Goal: Task Accomplishment & Management: Manage account settings

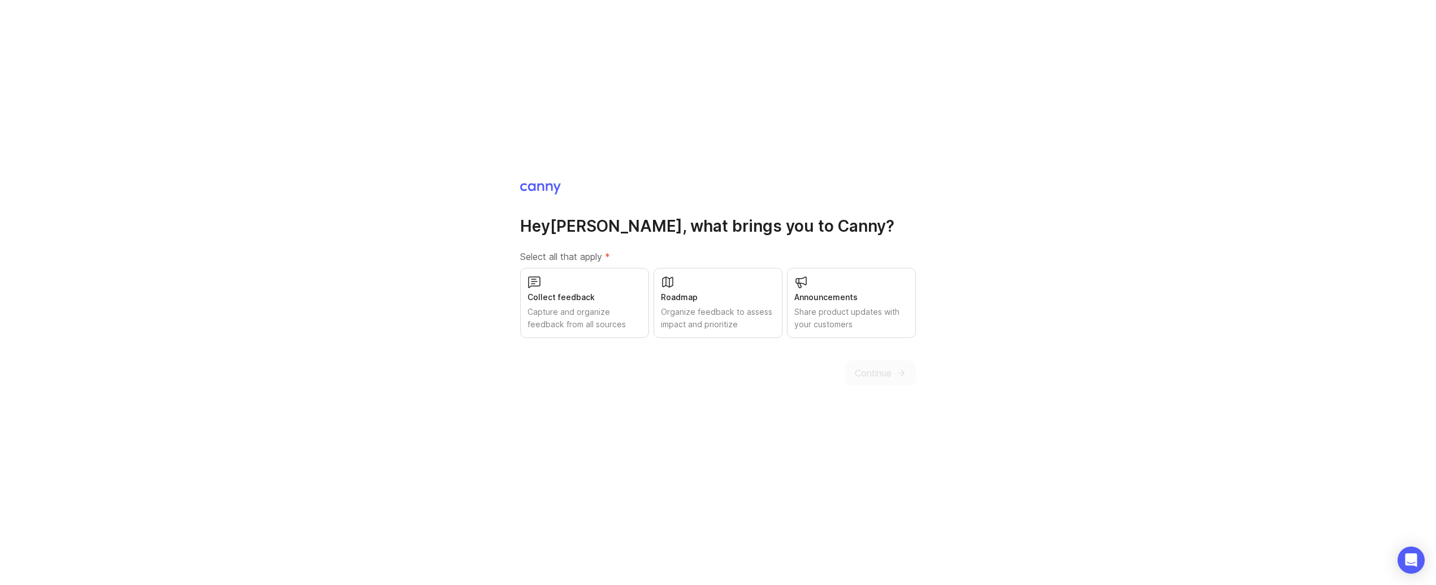
click at [573, 332] on div "Collect feedback Capture and organize feedback from all sources" at bounding box center [584, 303] width 129 height 70
click at [714, 314] on div "Organize feedback to assess impact and prioritize" at bounding box center [718, 318] width 114 height 25
click at [816, 307] on div "Share product updates with your customers" at bounding box center [851, 318] width 114 height 25
click at [870, 366] on span "Continue" at bounding box center [873, 373] width 37 height 14
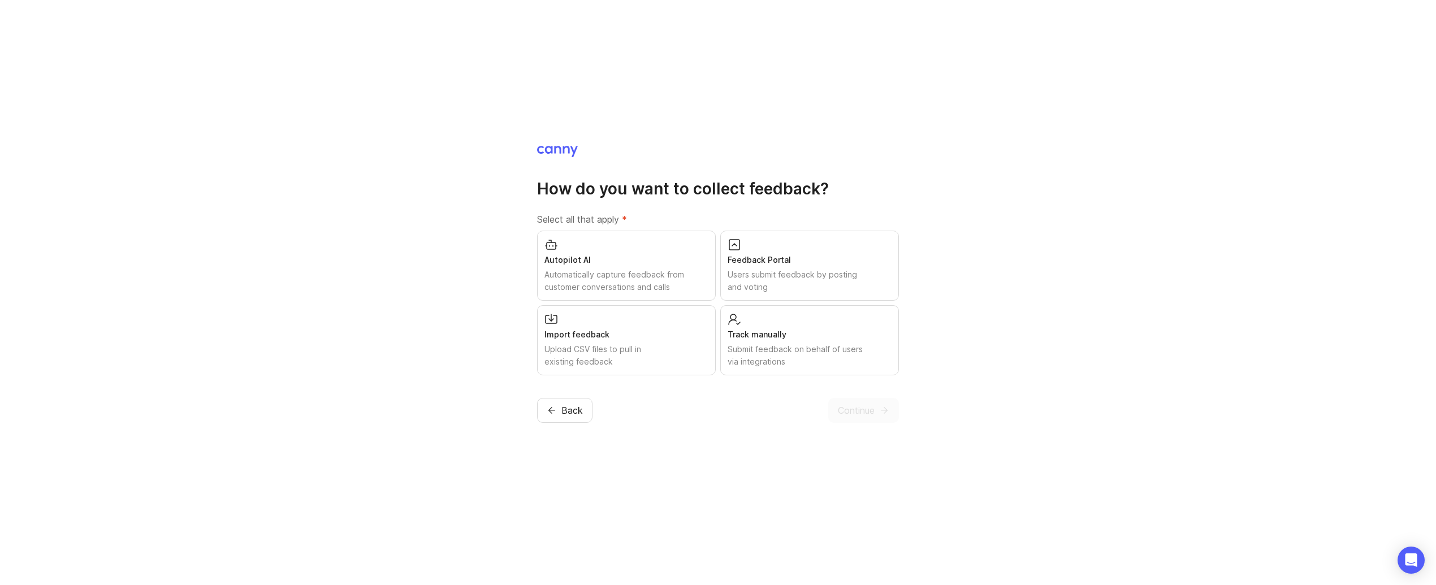
click at [604, 299] on div "Autopilot AI Automatically capture feedback from customer conversations and cal…" at bounding box center [626, 266] width 179 height 70
click at [747, 284] on div "Users submit feedback by posting and voting" at bounding box center [810, 281] width 164 height 25
click at [755, 328] on div "Track manually Submit feedback on behalf of users via integrations" at bounding box center [809, 340] width 179 height 70
click at [662, 348] on div "Upload CSV files to pull in existing feedback" at bounding box center [626, 355] width 164 height 25
click at [871, 408] on span "Continue" at bounding box center [856, 411] width 37 height 14
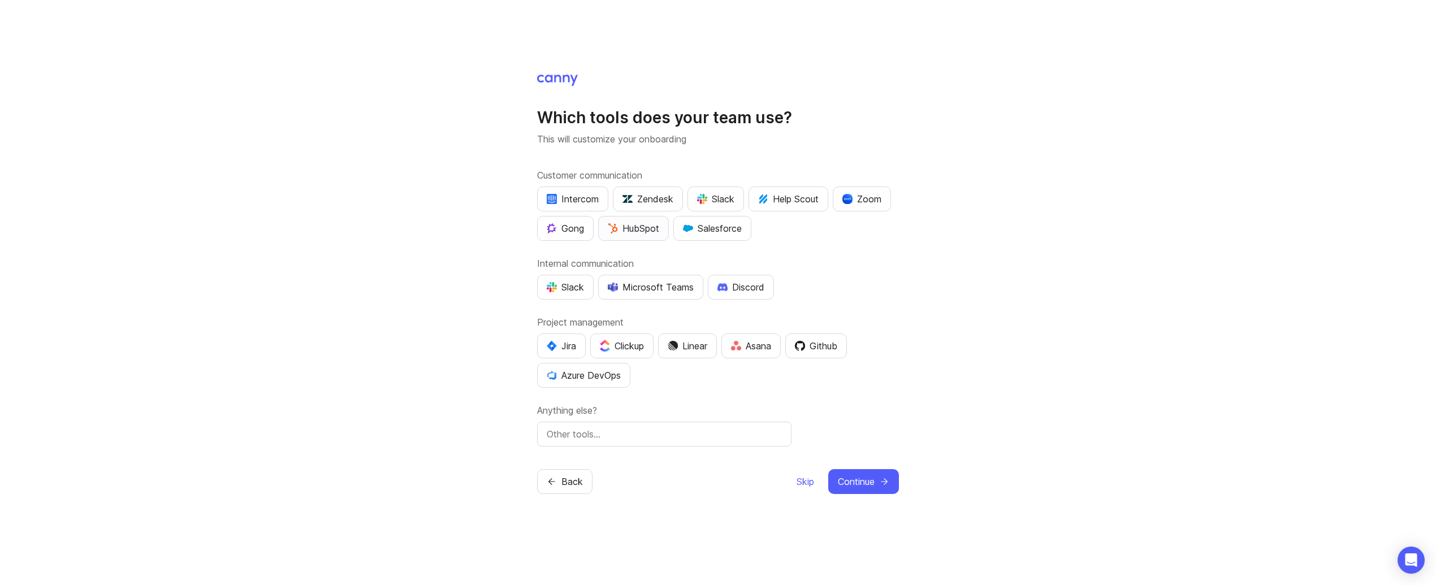
click at [610, 223] on img "button" at bounding box center [613, 228] width 10 height 10
click at [729, 208] on button "Slack" at bounding box center [716, 199] width 57 height 25
click at [884, 184] on div "Customer communication Intercom Zendesk Slack Help Scout Zoom Gong HubSpot Sale…" at bounding box center [718, 204] width 362 height 72
click at [866, 202] on div "Zoom" at bounding box center [861, 199] width 39 height 14
click at [535, 291] on div "Which tools does your team use? This will customize your onboarding Customer co…" at bounding box center [718, 292] width 1436 height 585
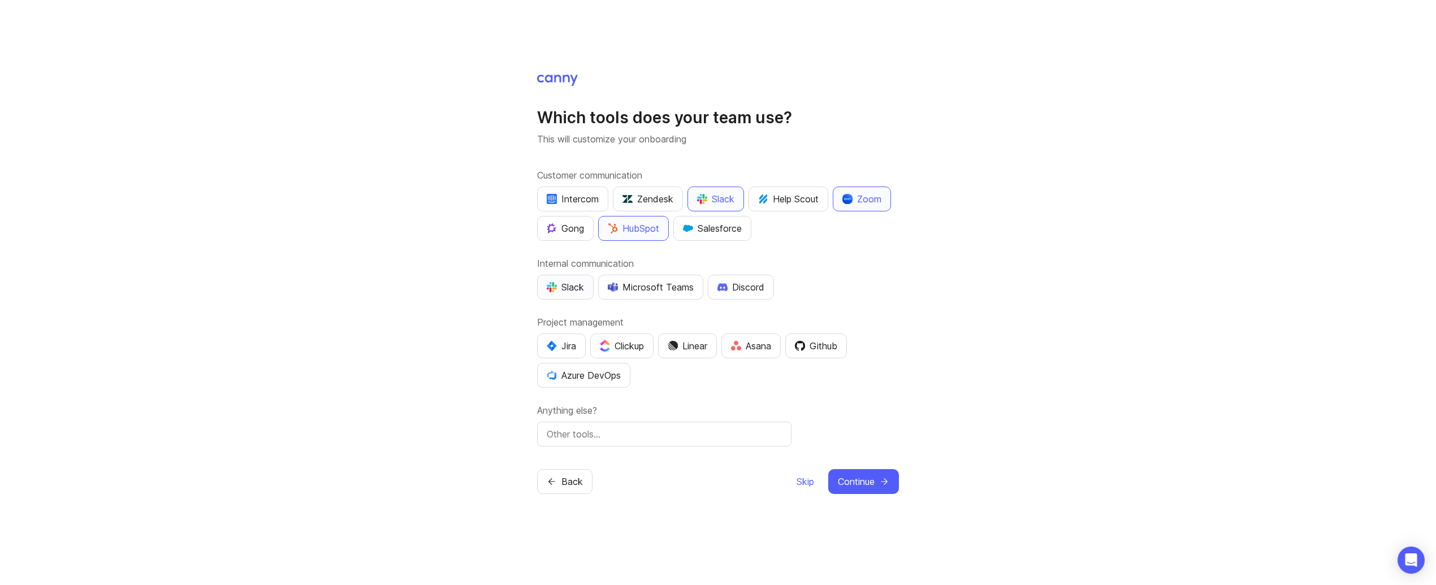
click at [551, 292] on div "Slack" at bounding box center [565, 287] width 37 height 14
click at [543, 355] on button "Jira" at bounding box center [561, 346] width 49 height 25
click at [866, 481] on span "Continue" at bounding box center [856, 482] width 37 height 14
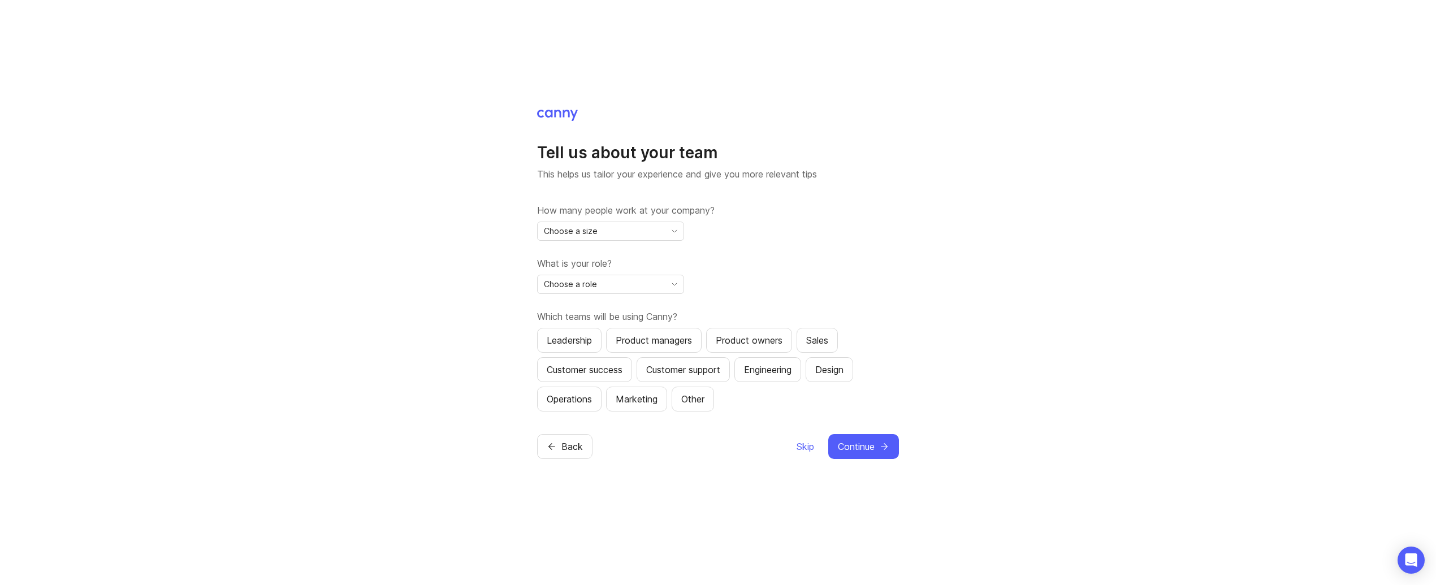
click at [657, 227] on div "Choose a size" at bounding box center [602, 231] width 128 height 18
click at [590, 286] on li "11-50" at bounding box center [611, 290] width 146 height 19
click at [588, 287] on span "Choose a role" at bounding box center [570, 284] width 53 height 12
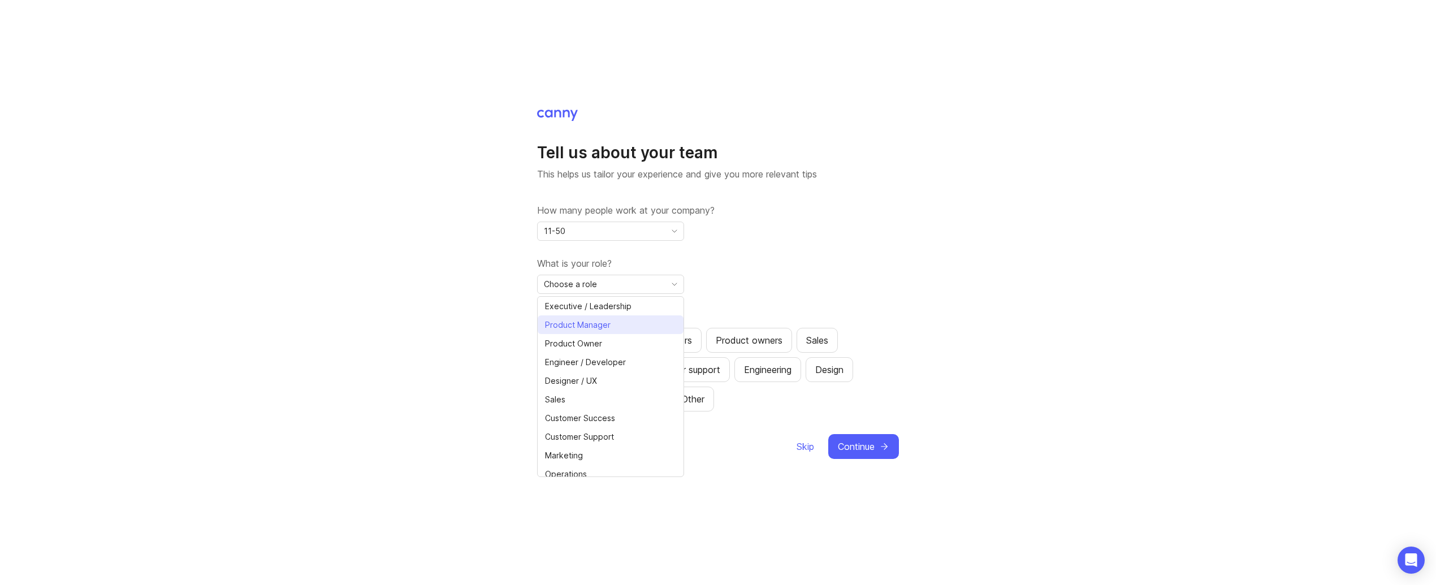
scroll to position [7, 0]
click at [596, 301] on span "Executive / Leadership" at bounding box center [588, 299] width 87 height 12
click at [571, 332] on button "Leadership" at bounding box center [569, 340] width 64 height 25
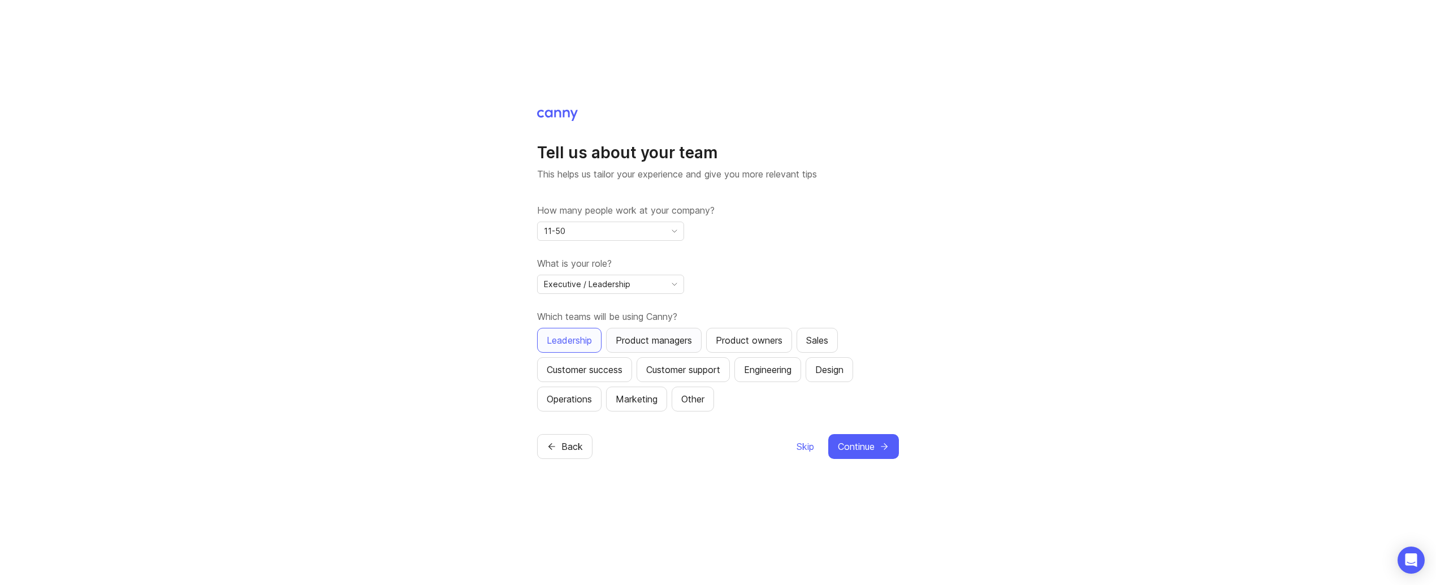
click at [653, 342] on div "Product managers" at bounding box center [654, 341] width 76 height 14
drag, startPoint x: 776, startPoint y: 345, endPoint x: 784, endPoint y: 345, distance: 7.9
click at [776, 345] on div "Product owners" at bounding box center [749, 341] width 67 height 14
click at [828, 343] on div "Sales" at bounding box center [817, 341] width 22 height 14
click at [590, 363] on div "Customer success" at bounding box center [585, 370] width 76 height 14
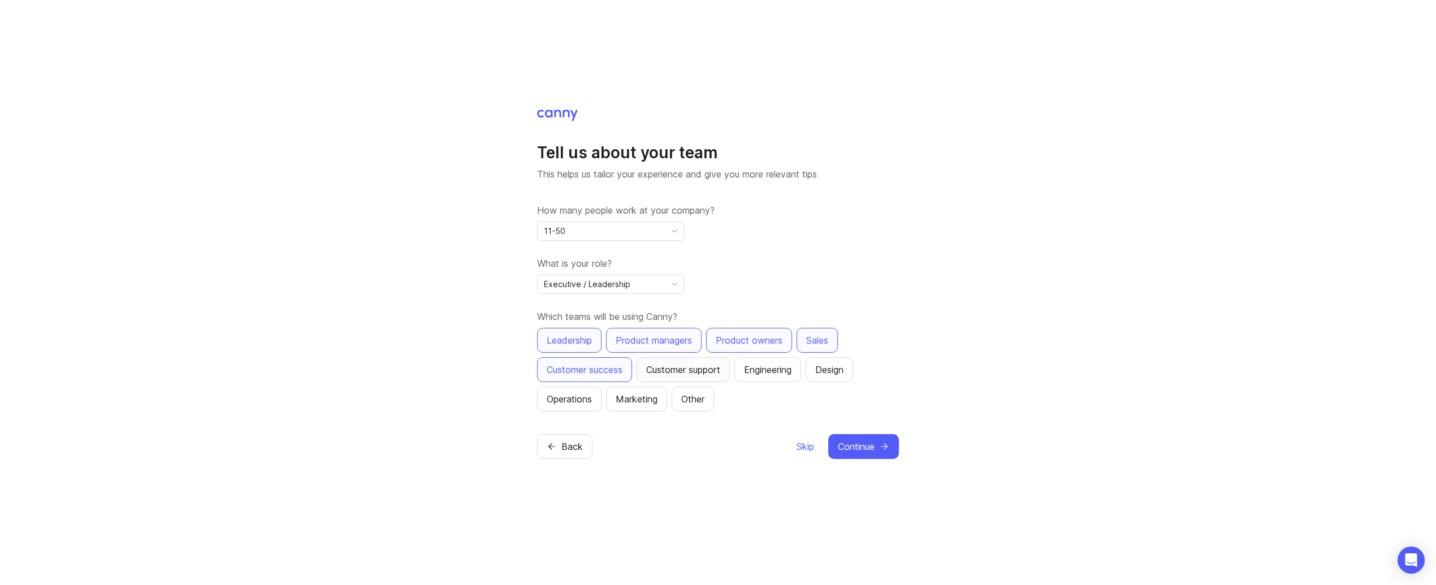
click at [720, 365] on div "Customer support" at bounding box center [683, 370] width 74 height 14
click at [798, 377] on button "Engineering" at bounding box center [767, 369] width 67 height 25
click at [789, 363] on div "Engineering" at bounding box center [767, 370] width 47 height 14
drag, startPoint x: 851, startPoint y: 380, endPoint x: 825, endPoint y: 407, distance: 37.6
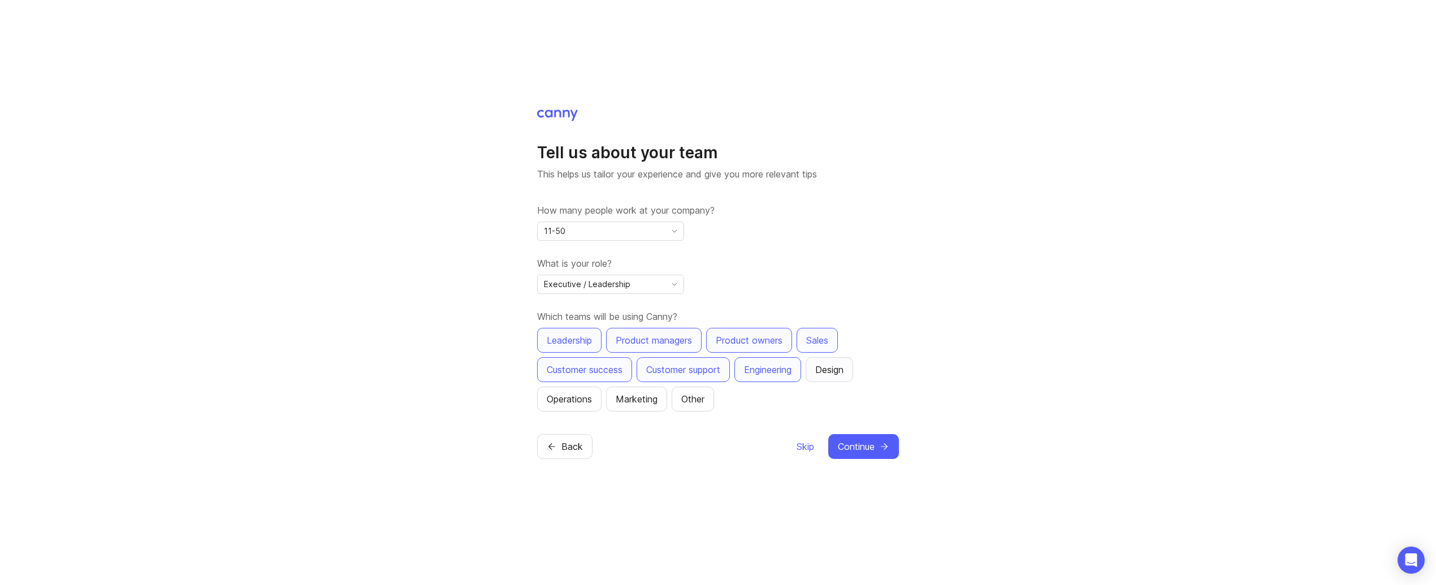
click at [851, 381] on button "Design" at bounding box center [829, 369] width 47 height 25
drag, startPoint x: 869, startPoint y: 464, endPoint x: 846, endPoint y: 467, distance: 23.4
click at [869, 464] on div "Tell us about your team This helps us tailor your experience and give you more …" at bounding box center [718, 292] width 1436 height 585
click at [853, 446] on span "Continue" at bounding box center [856, 447] width 37 height 14
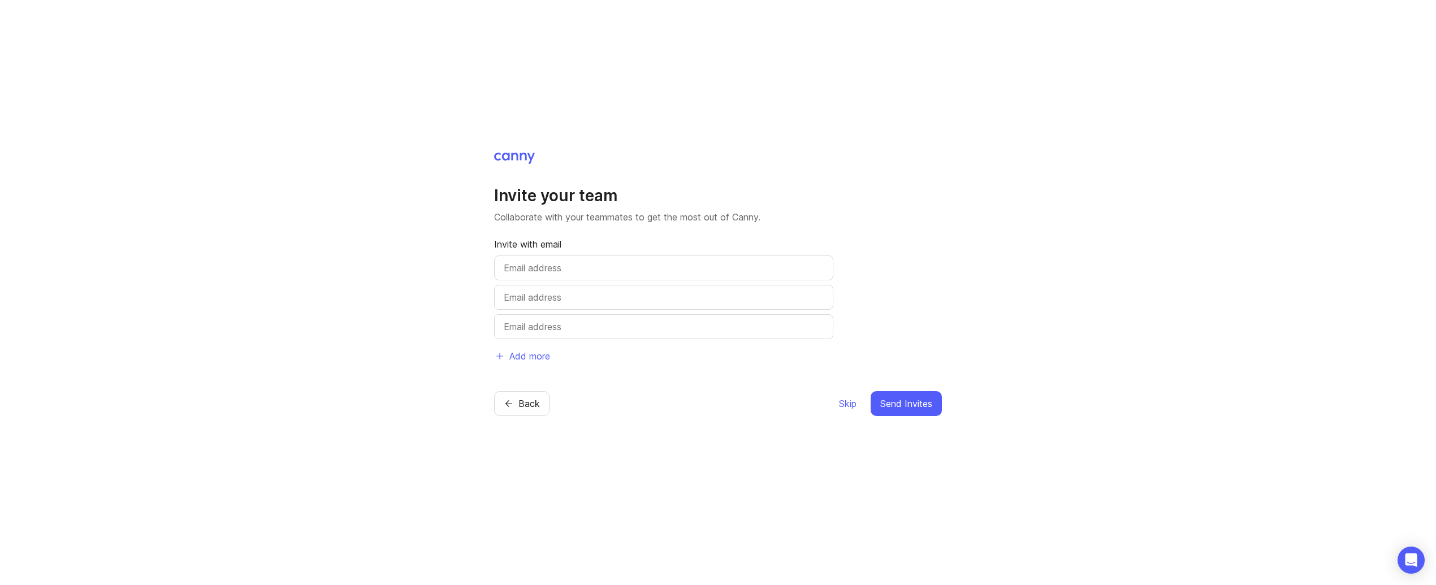
click at [672, 283] on div "Invite with email Add more" at bounding box center [663, 302] width 339 height 131
drag, startPoint x: 672, startPoint y: 279, endPoint x: 659, endPoint y: 403, distance: 123.9
click at [671, 280] on div "Invite with email Add more" at bounding box center [663, 302] width 339 height 131
click at [654, 256] on div at bounding box center [663, 268] width 339 height 25
click at [645, 264] on input "text" at bounding box center [664, 268] width 320 height 14
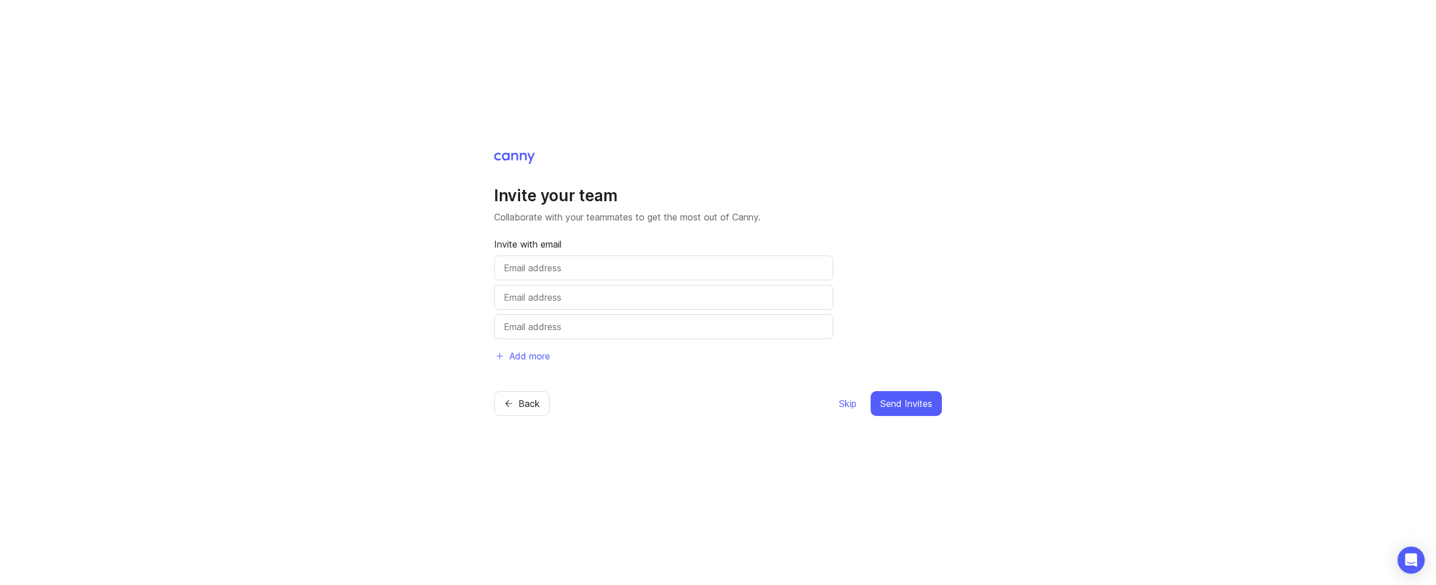
click at [923, 265] on div "Invite your team Collaborate with your teammates to get the most out of Canny. …" at bounding box center [718, 276] width 448 height 183
click at [849, 410] on button "Skip" at bounding box center [847, 403] width 19 height 25
click at [849, 402] on span "Skip" at bounding box center [848, 404] width 18 height 14
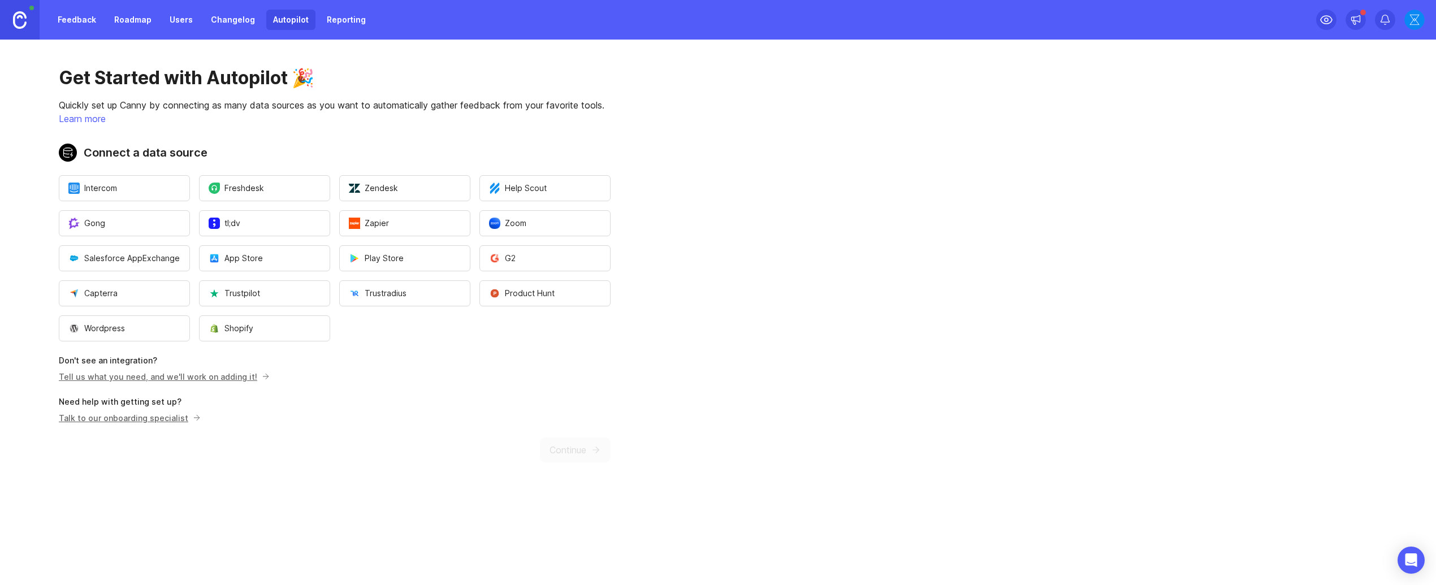
click at [135, 374] on link "Tell us what you need, and we'll work on adding it!" at bounding box center [163, 377] width 208 height 10
click at [465, 343] on div "Get Started with Autopilot 🎉 Quickly set up Canny by connecting as many data so…" at bounding box center [334, 265] width 669 height 450
click at [228, 49] on div "Get Started with Autopilot 🎉 Quickly set up Canny by connecting as many data so…" at bounding box center [334, 265] width 669 height 450
click at [256, 24] on div "Feedback Roadmap Users Changelog Autopilot Reporting" at bounding box center [212, 20] width 322 height 20
click at [84, 119] on link "Learn more" at bounding box center [82, 118] width 47 height 11
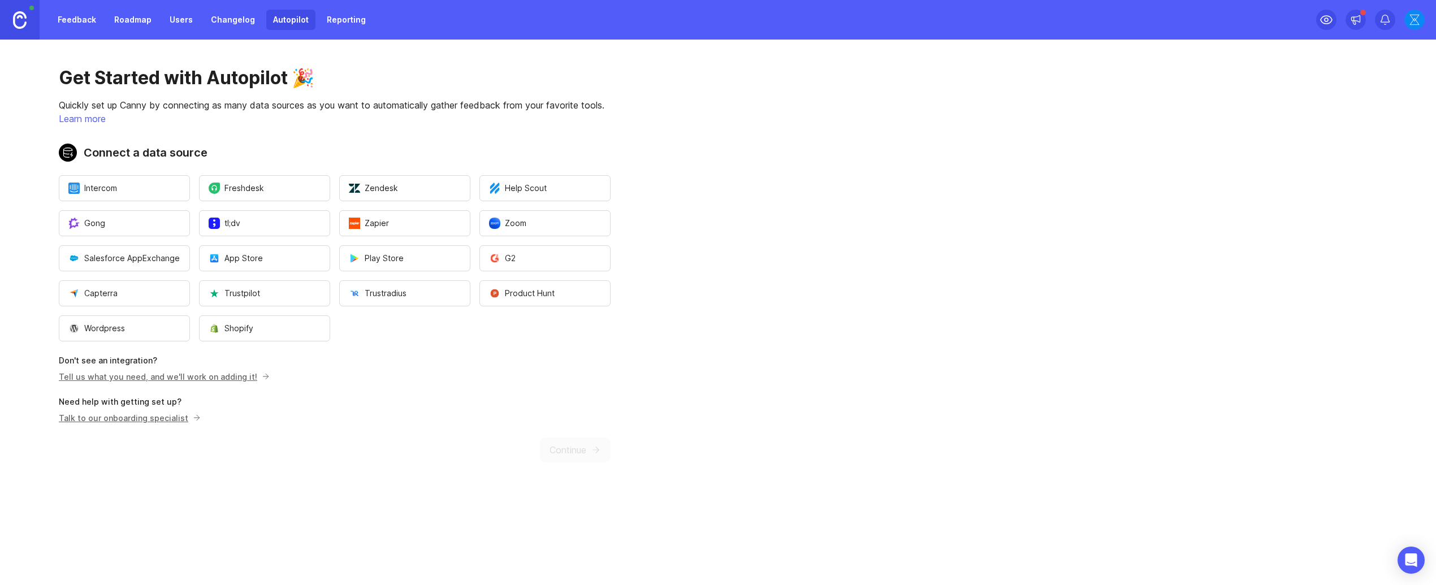
click at [613, 475] on div "Get Started with Autopilot 🎉 Quickly set up Canny by connecting as many data so…" at bounding box center [334, 265] width 669 height 450
click at [594, 457] on div "Get Started with Autopilot 🎉 Quickly set up Canny by connecting as many data so…" at bounding box center [334, 265] width 669 height 450
click at [136, 425] on div "Get Started with Autopilot 🎉 Quickly set up Canny by connecting as many data so…" at bounding box center [334, 265] width 669 height 450
click at [143, 420] on p "Talk to our onboarding specialist" at bounding box center [128, 418] width 139 height 12
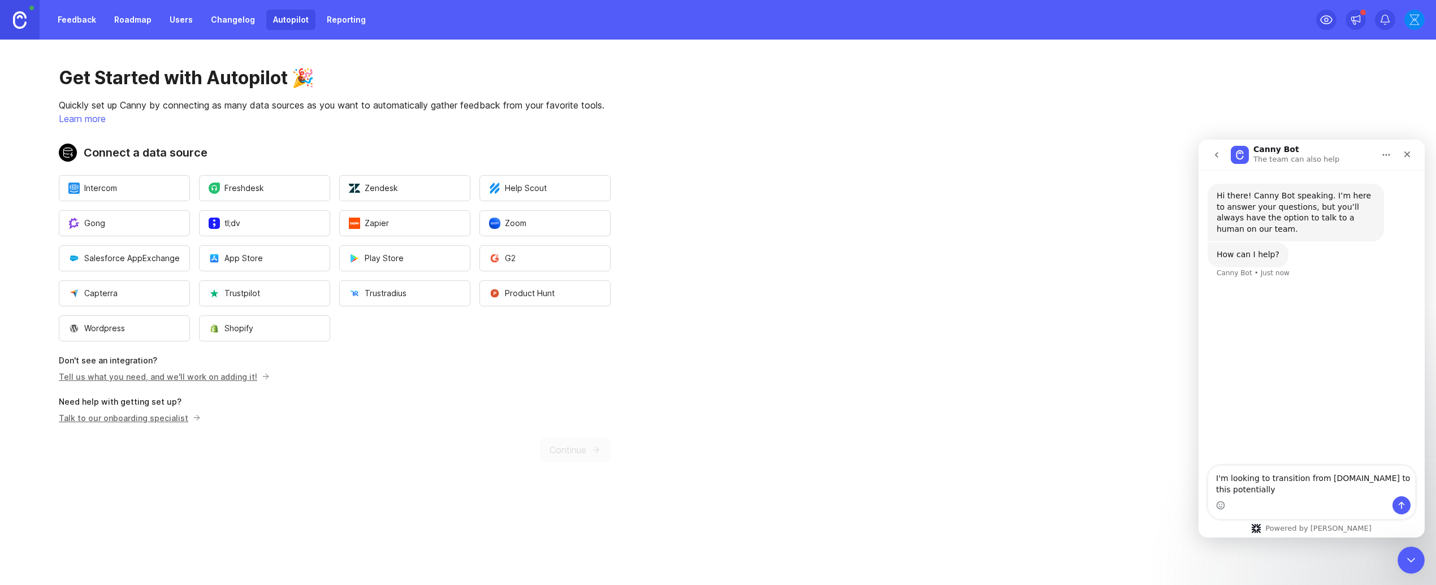
type textarea "I'm looking to transition from cycle.app to this potentially"
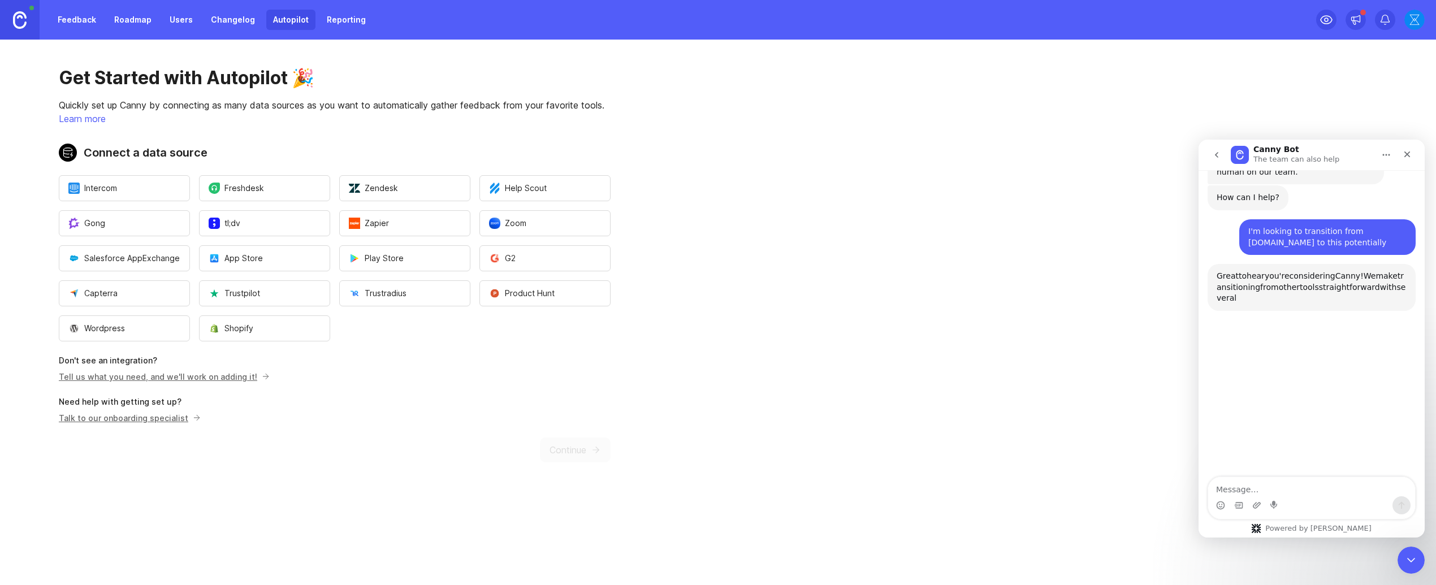
scroll to position [109, 0]
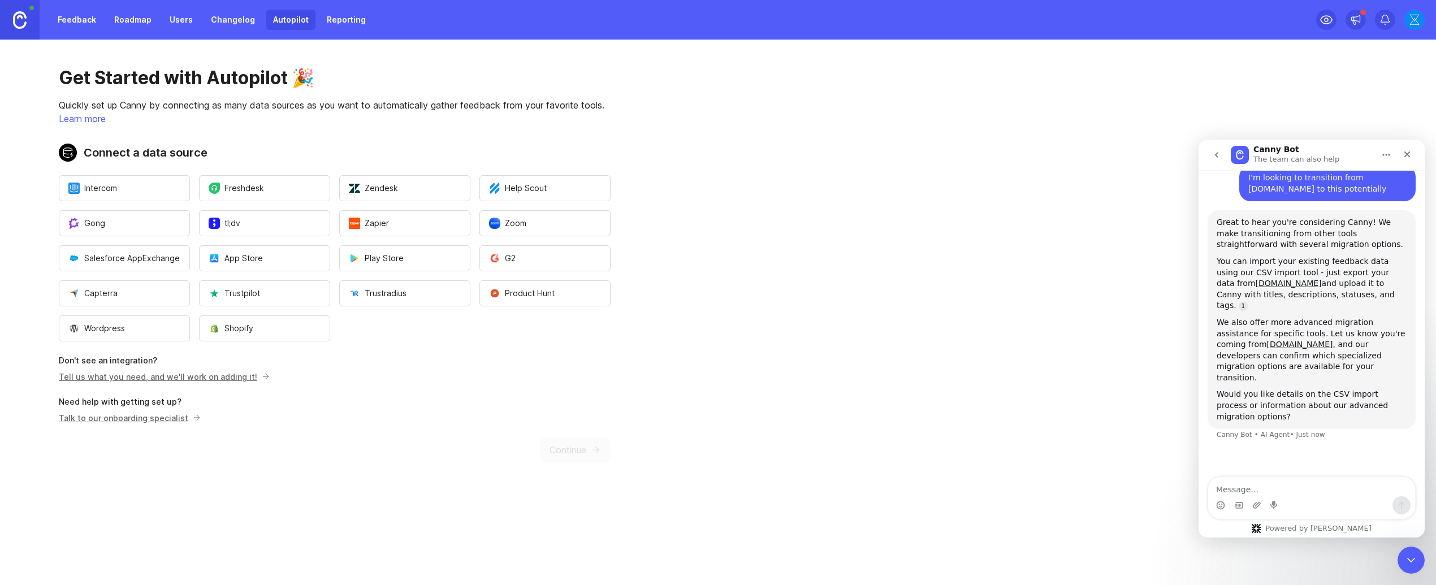
click at [335, 37] on div "Feedback Roadmap Users Changelog Autopilot Reporting" at bounding box center [186, 20] width 373 height 40
click at [14, 31] on link at bounding box center [20, 20] width 40 height 40
click at [64, 25] on link "Feedback" at bounding box center [77, 20] width 52 height 20
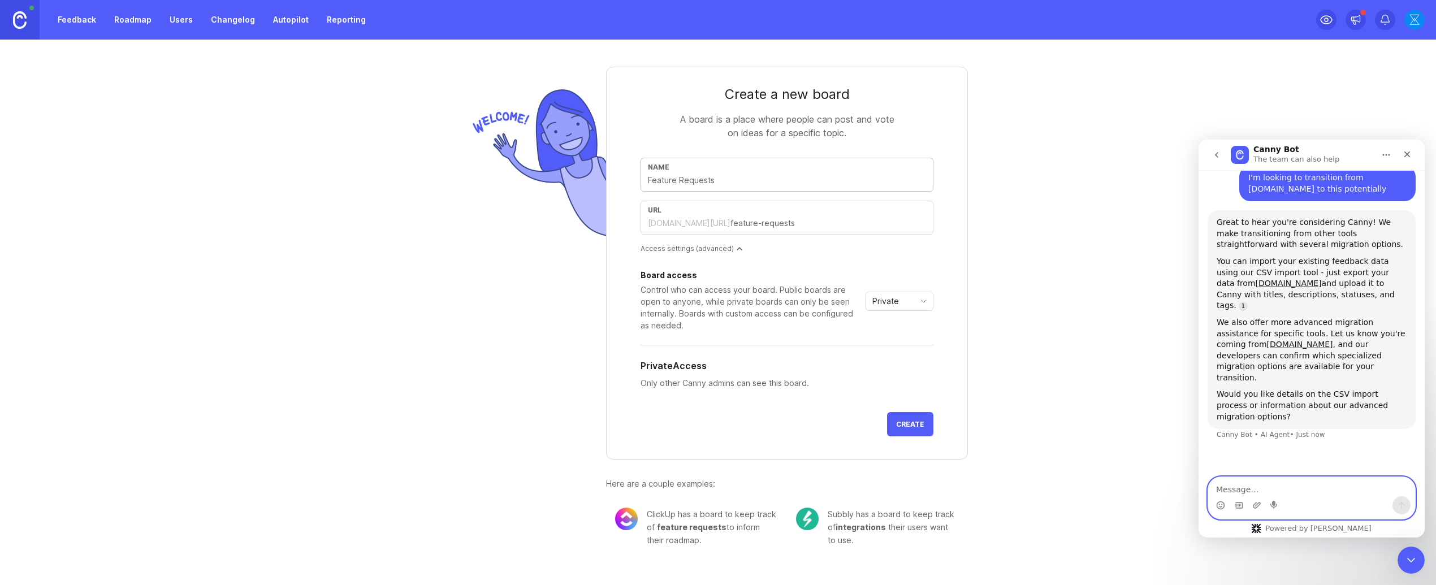
click at [1291, 491] on textarea "Message…" at bounding box center [1311, 486] width 207 height 19
type textarea "Sure"
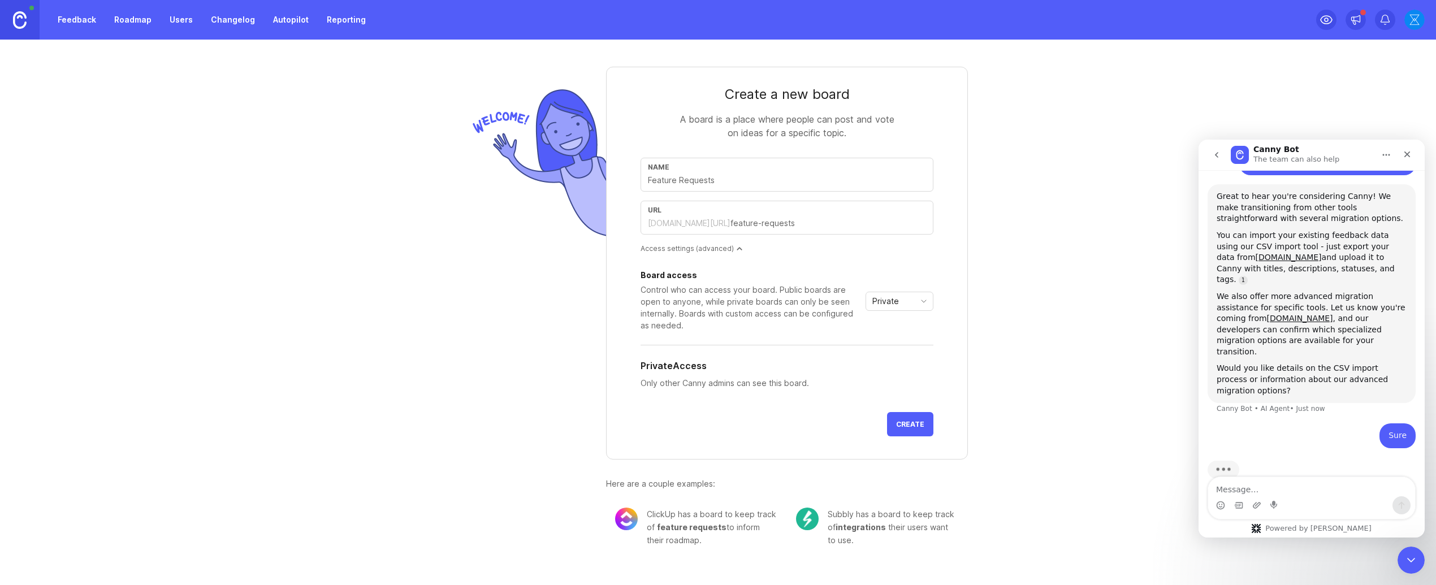
click at [1062, 171] on div "Create a new board A board is a place where people can post and vote on ideas f…" at bounding box center [718, 302] width 1436 height 525
click at [835, 174] on input "text" at bounding box center [787, 180] width 278 height 12
click at [955, 118] on form "Create a new board A board is a place where people can post and vote on ideas f…" at bounding box center [787, 263] width 362 height 393
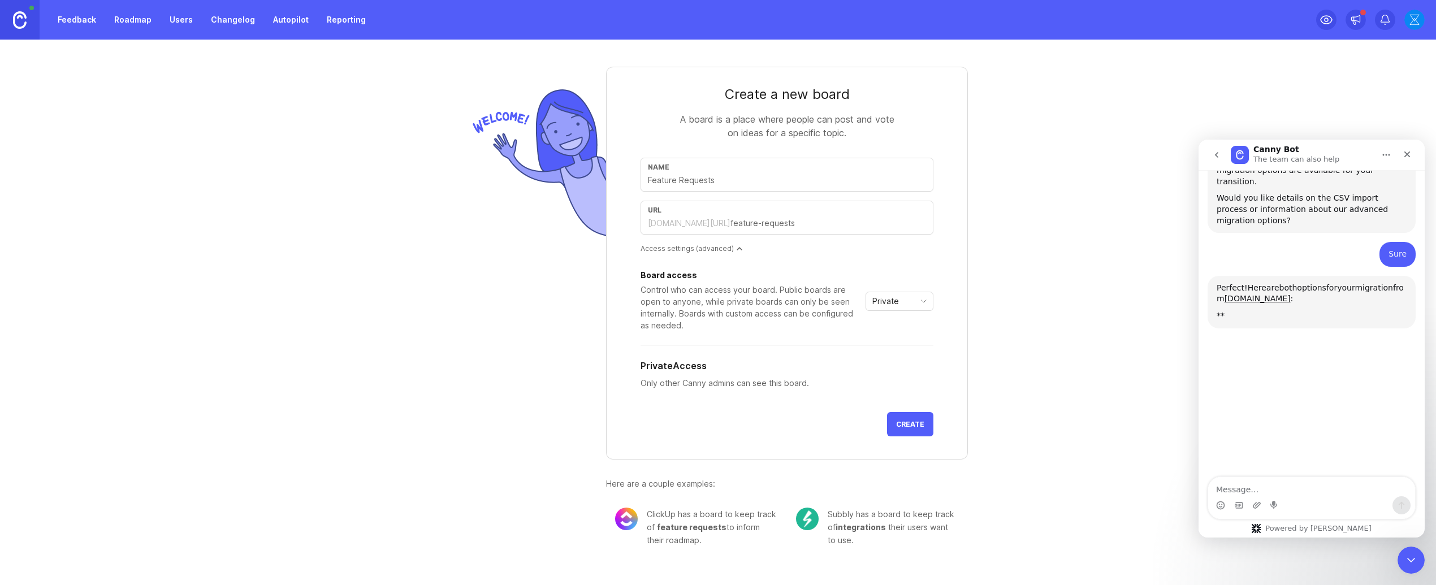
scroll to position [360, 0]
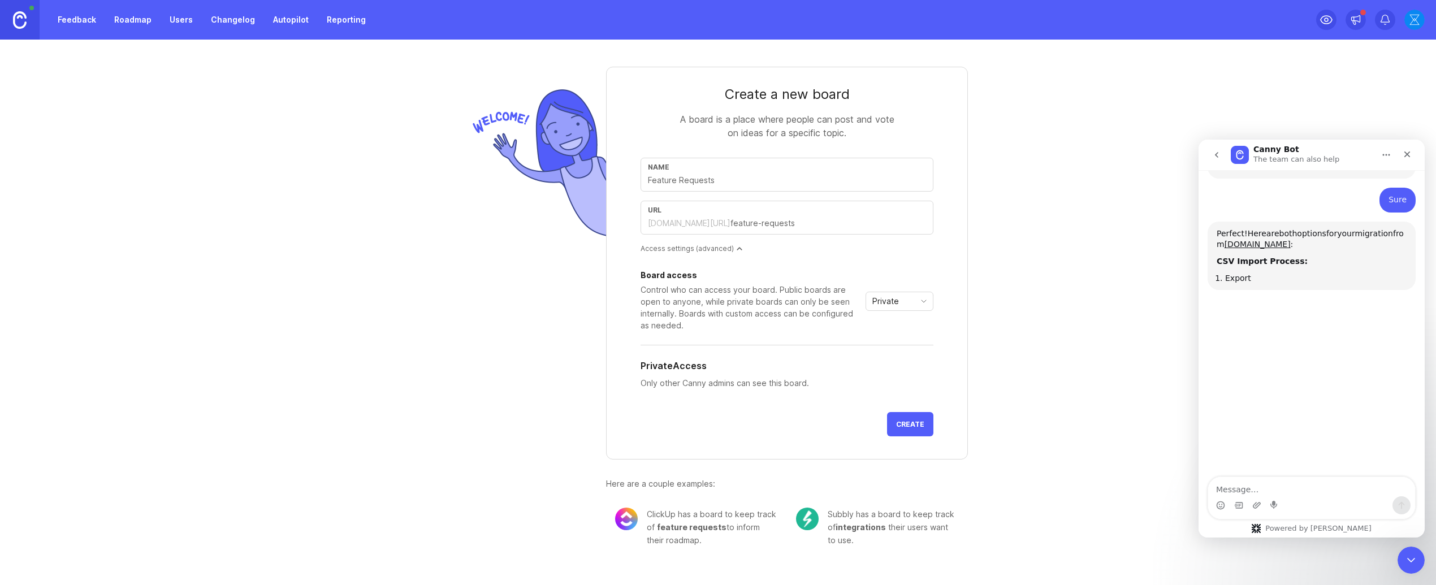
click at [155, 25] on link "Roadmap" at bounding box center [132, 20] width 51 height 20
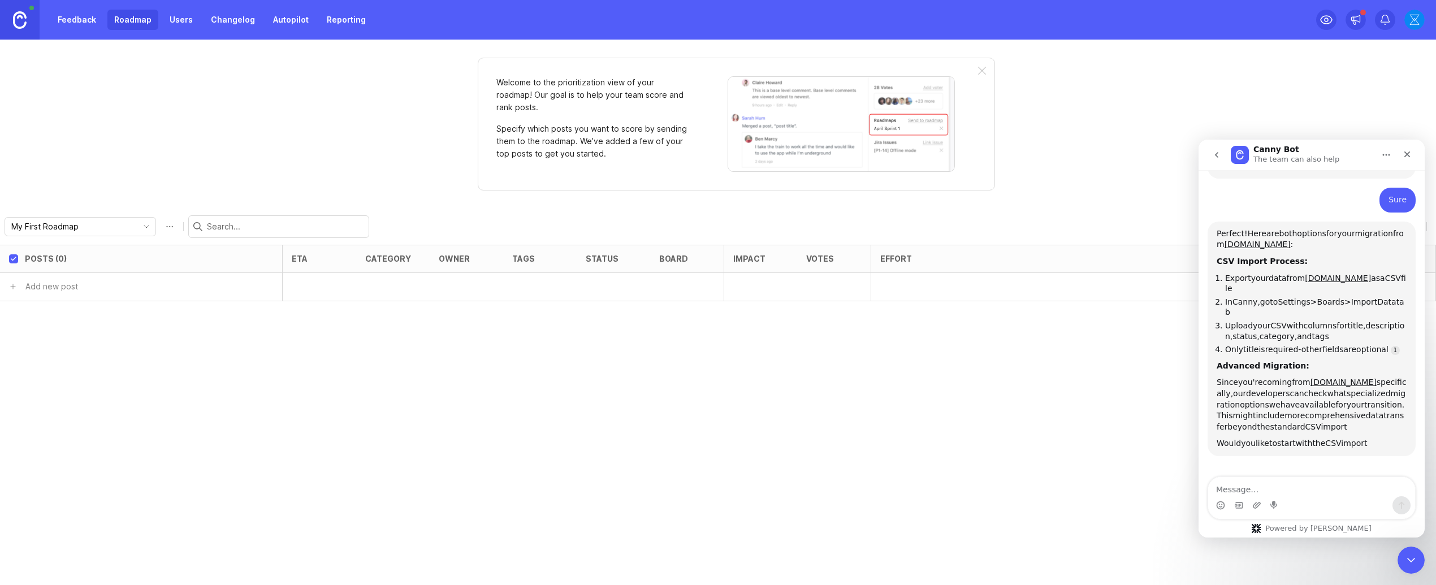
click at [174, 10] on link "Users" at bounding box center [181, 20] width 37 height 20
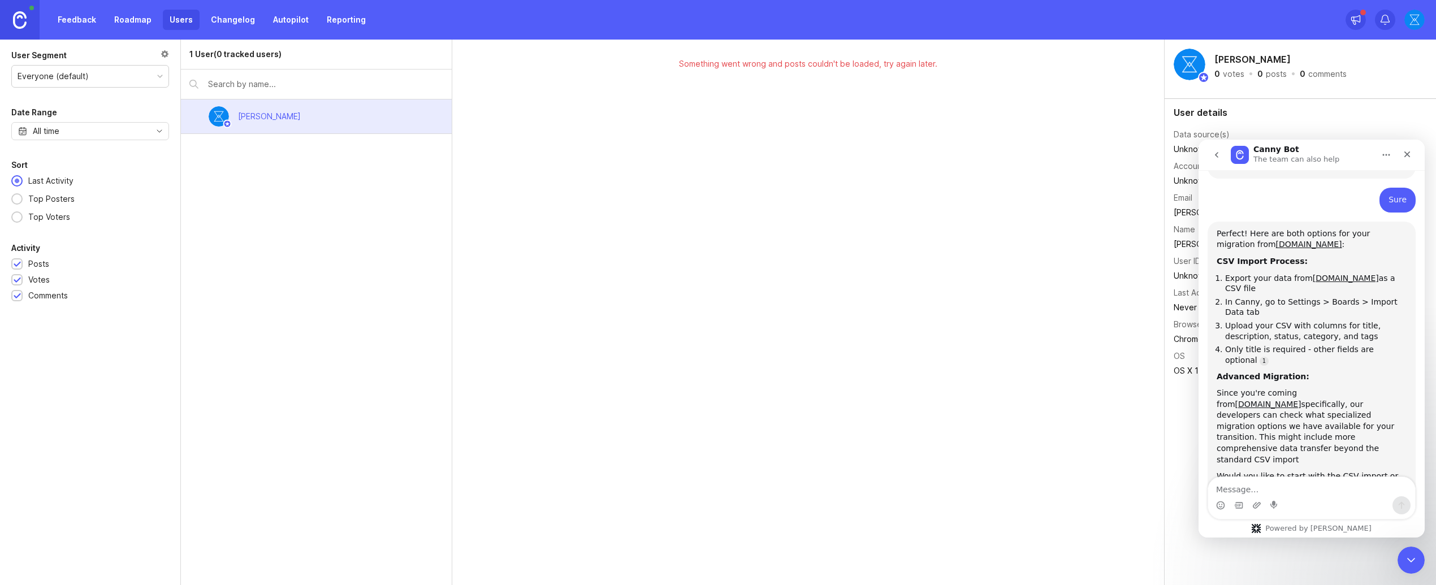
scroll to position [364, 0]
click at [247, 19] on link "Changelog" at bounding box center [233, 20] width 58 height 20
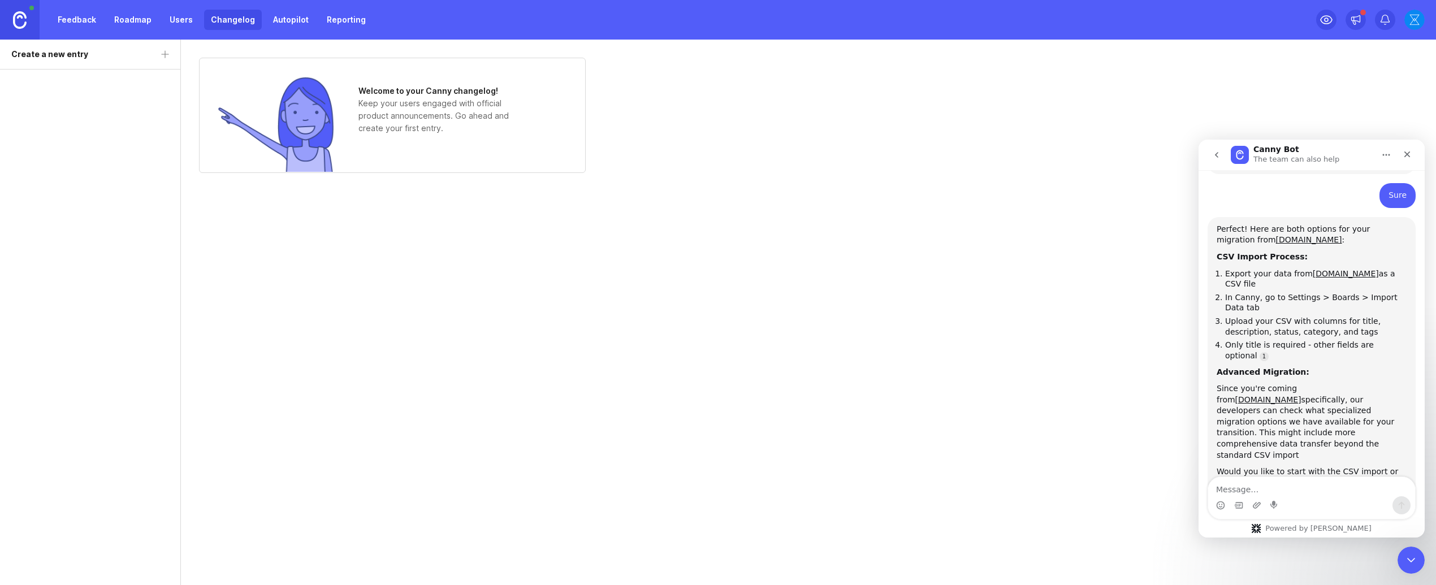
click at [270, 17] on link "Autopilot" at bounding box center [290, 20] width 49 height 20
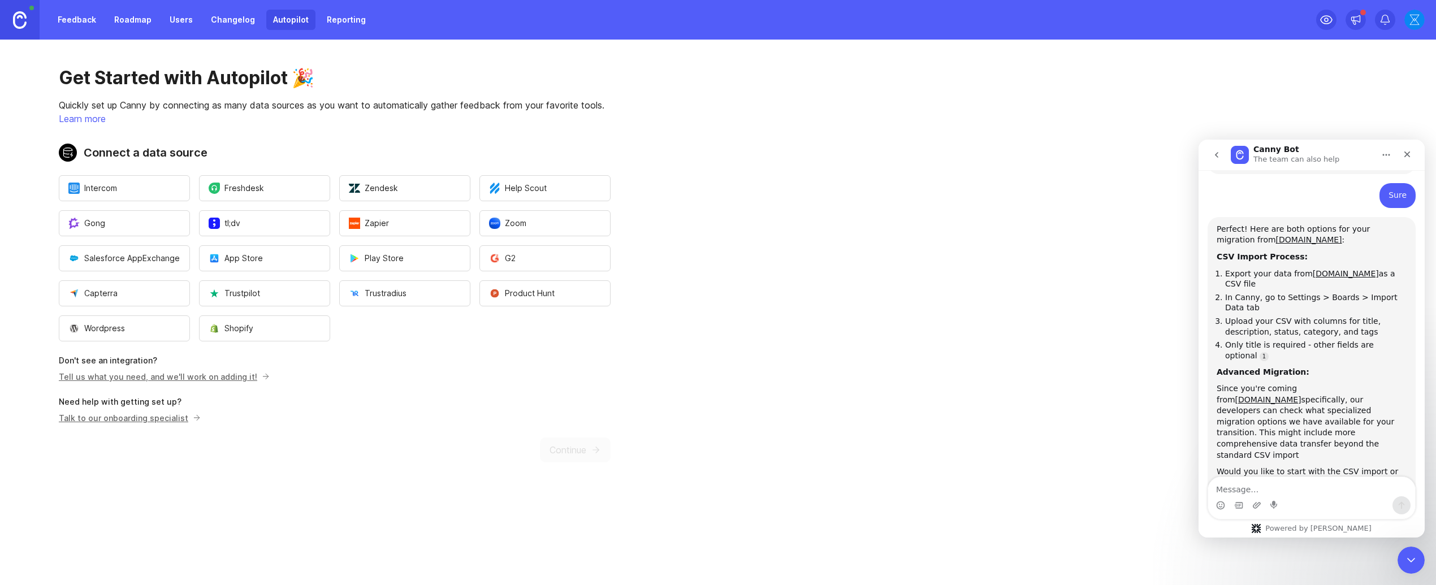
click at [237, 23] on link "Changelog" at bounding box center [233, 20] width 58 height 20
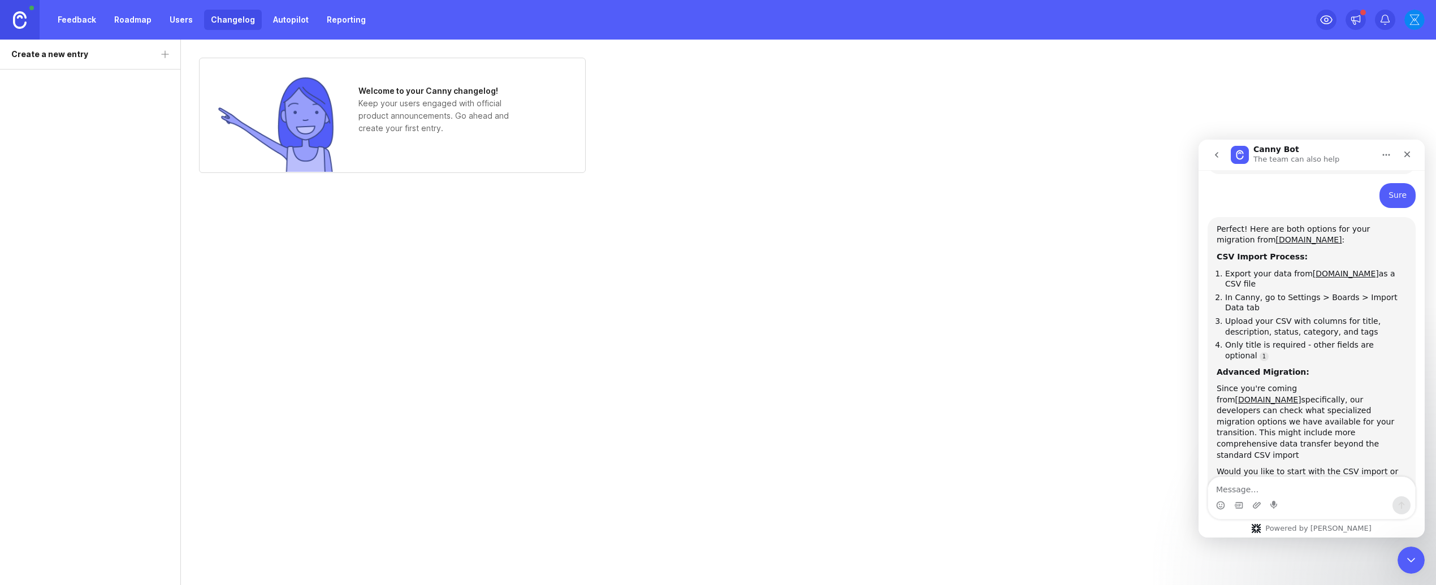
click at [171, 34] on div "Feedback Roadmap Users Changelog Autopilot Reporting" at bounding box center [186, 20] width 373 height 40
click at [168, 21] on link "Users" at bounding box center [181, 20] width 37 height 20
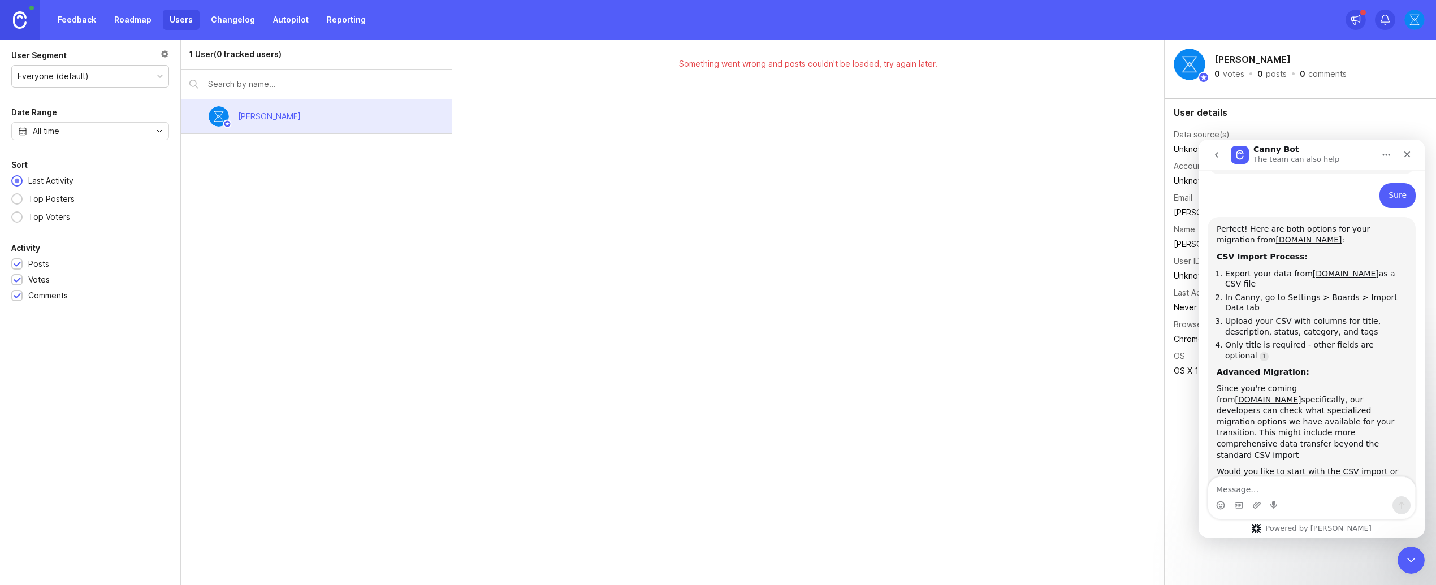
click at [102, 32] on div "Feedback Roadmap Users Changelog Autopilot Reporting" at bounding box center [186, 20] width 373 height 40
click at [50, 33] on div at bounding box center [25, 20] width 51 height 40
click at [50, 31] on div at bounding box center [25, 20] width 51 height 40
click at [57, 24] on link "Feedback" at bounding box center [77, 20] width 52 height 20
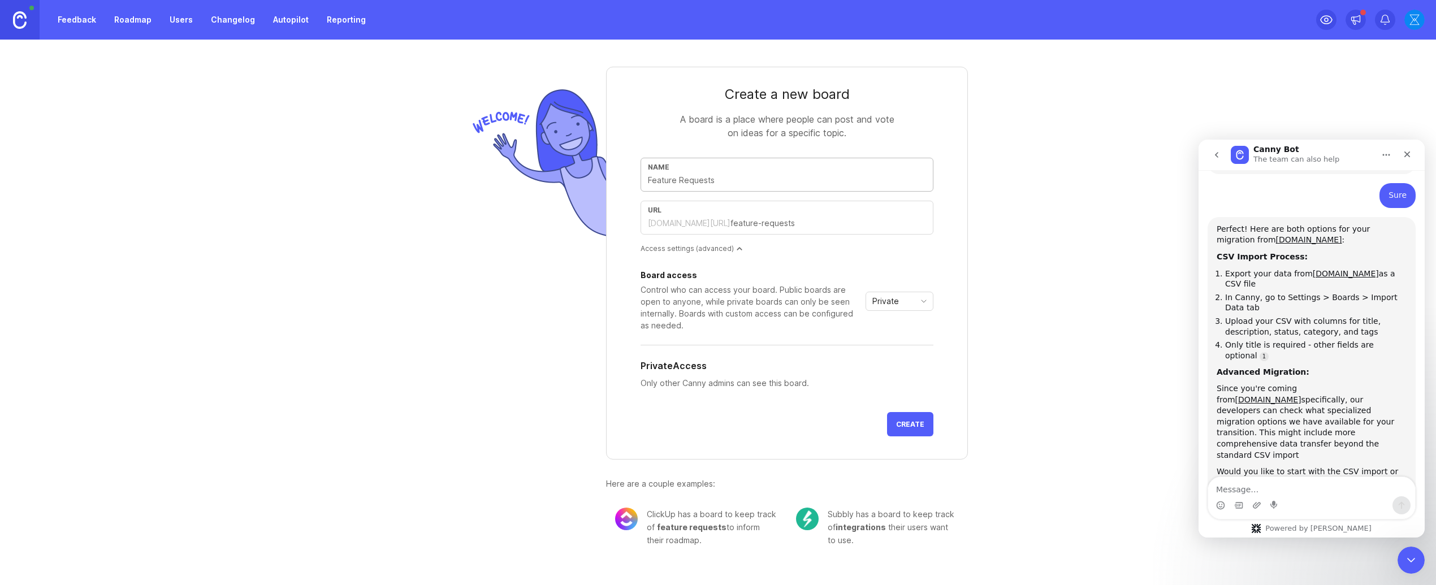
click at [118, 21] on link "Roadmap" at bounding box center [132, 20] width 51 height 20
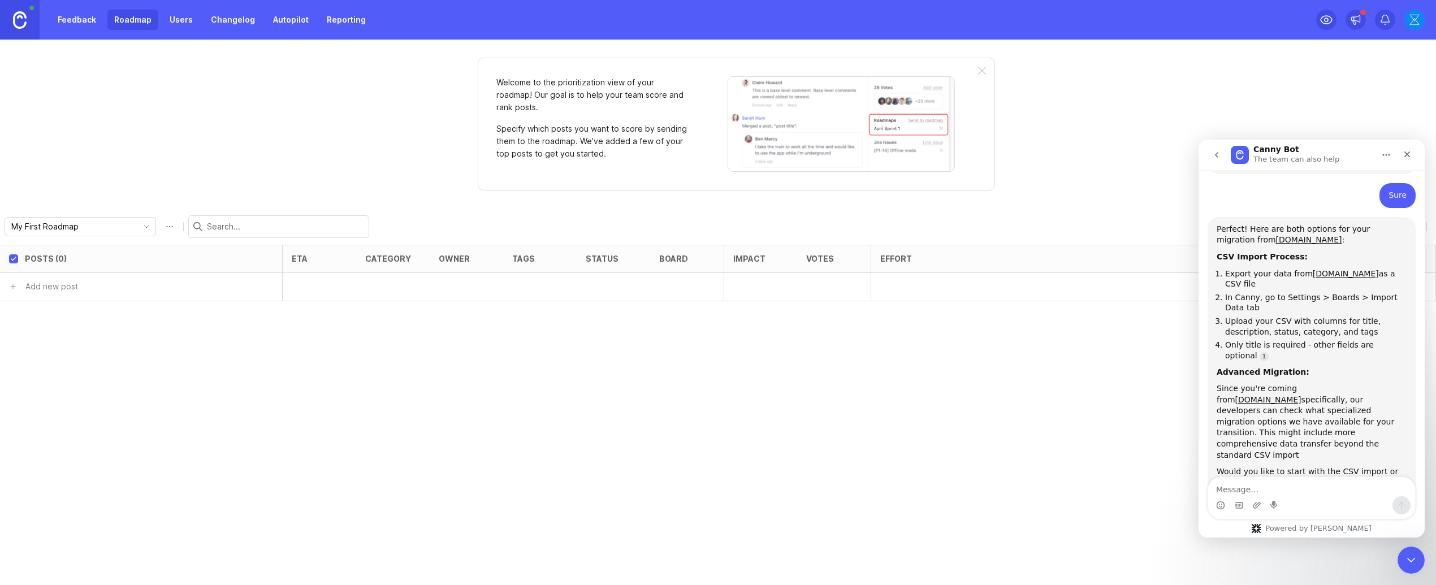
click at [100, 19] on link "Feedback" at bounding box center [77, 20] width 52 height 20
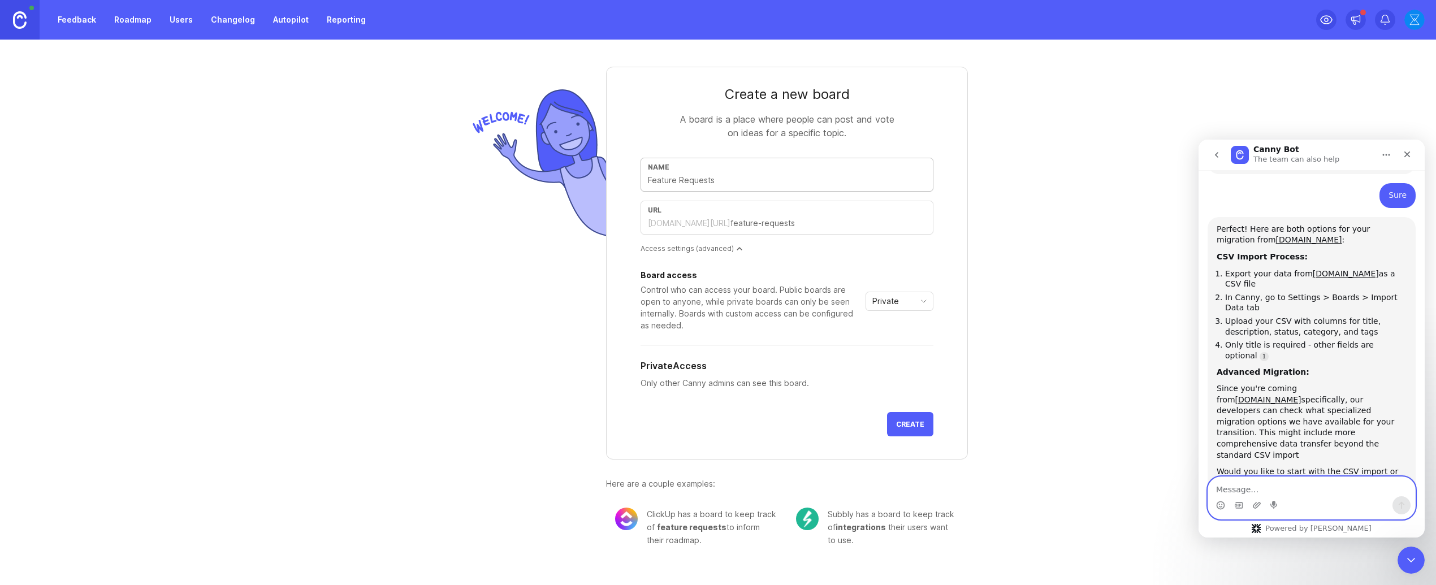
click at [1277, 479] on textarea "Message…" at bounding box center [1311, 486] width 207 height 19
click at [28, 19] on link at bounding box center [20, 20] width 40 height 40
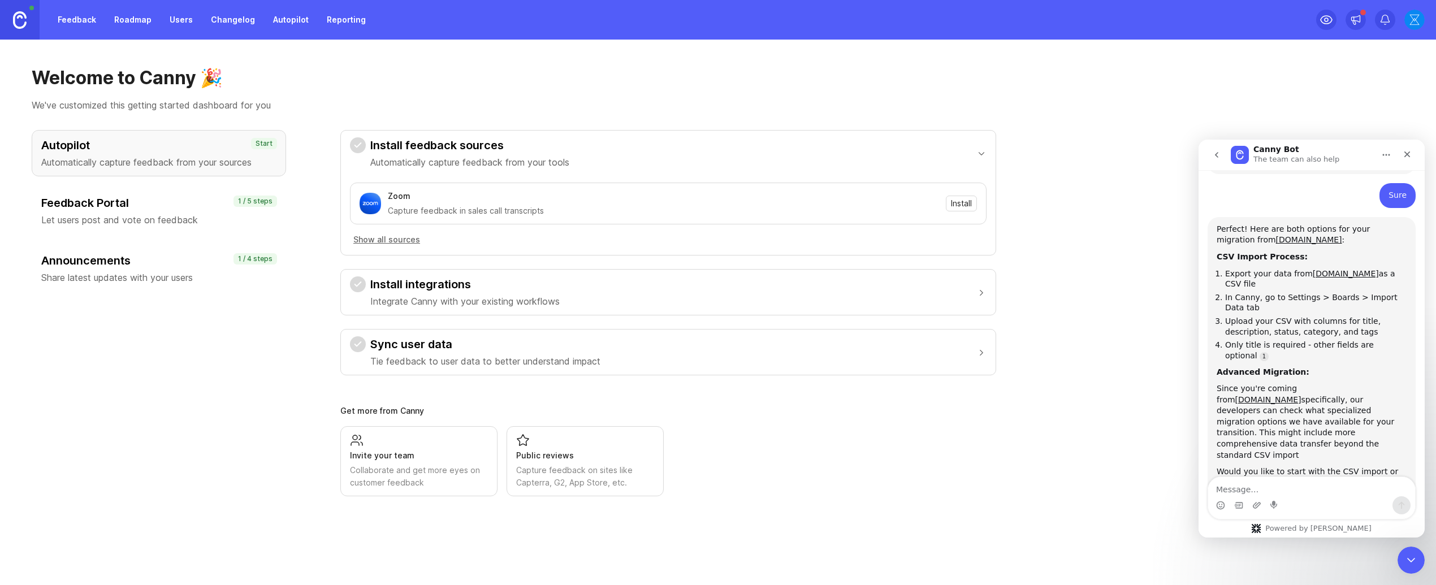
click at [403, 244] on button "Show all sources" at bounding box center [387, 240] width 74 height 12
click at [180, 206] on h3 "Feedback Portal" at bounding box center [158, 203] width 235 height 16
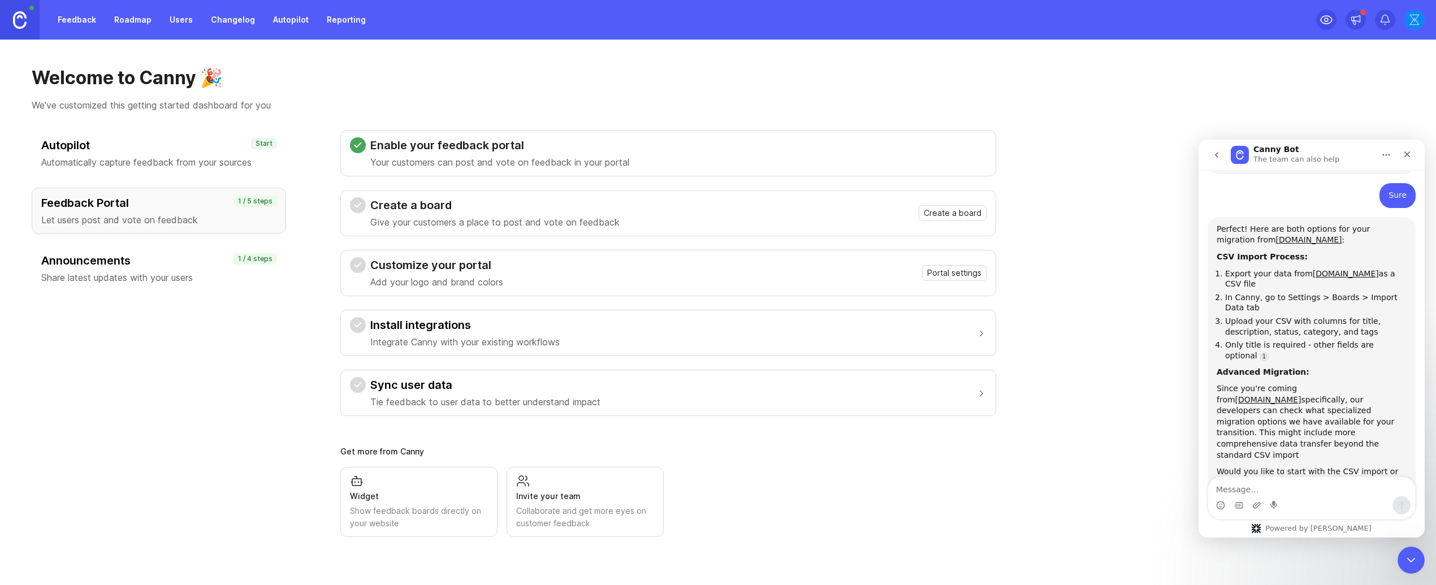
click at [177, 248] on div "Announcements Share latest updates with your users 1 / 4 steps" at bounding box center [159, 268] width 254 height 46
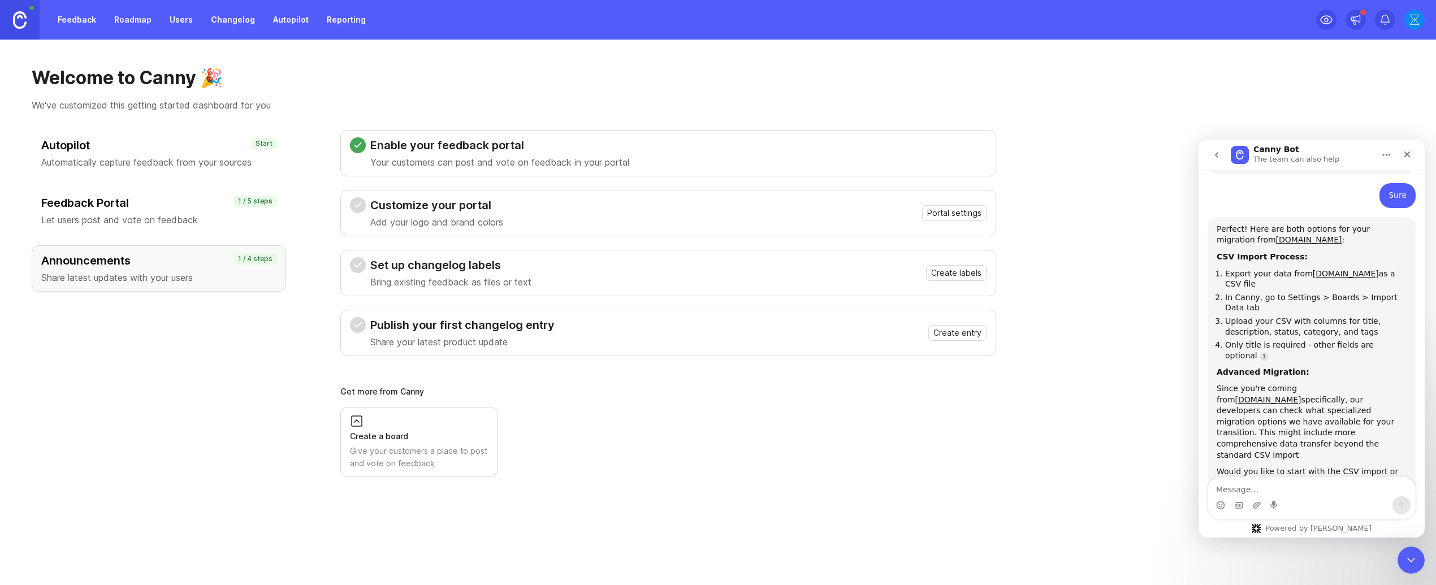
click at [195, 158] on p "Automatically capture feedback from your sources" at bounding box center [158, 162] width 235 height 14
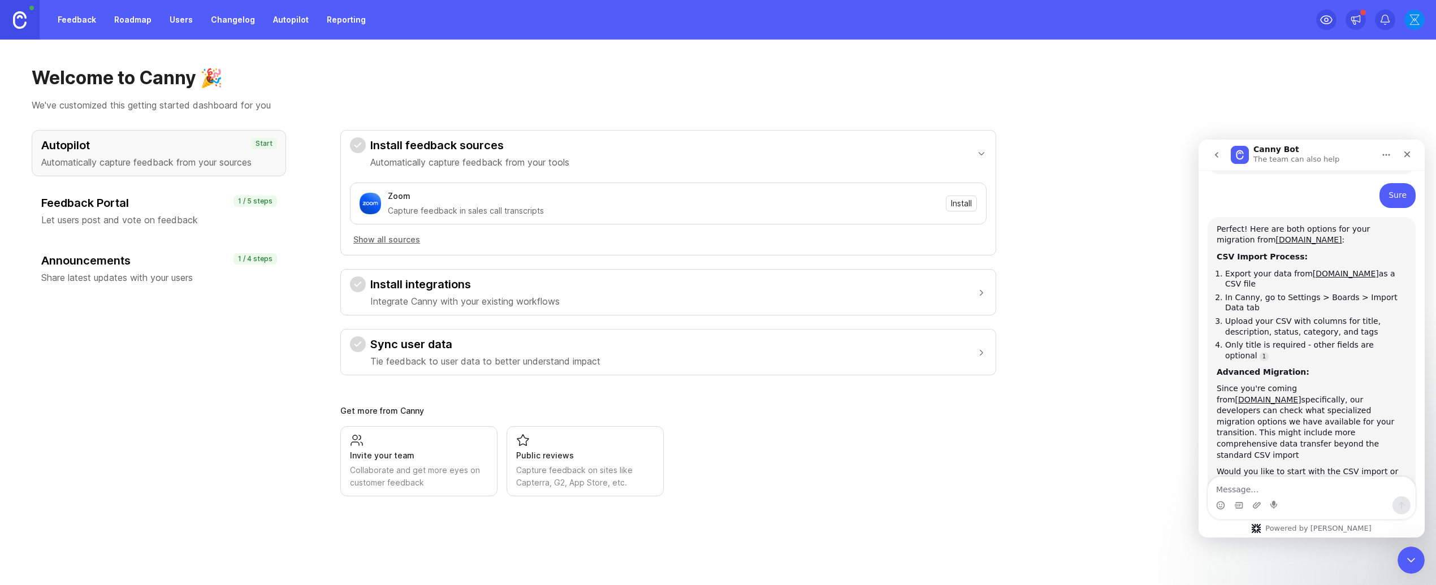
click at [184, 223] on p "Let users post and vote on feedback" at bounding box center [158, 220] width 235 height 14
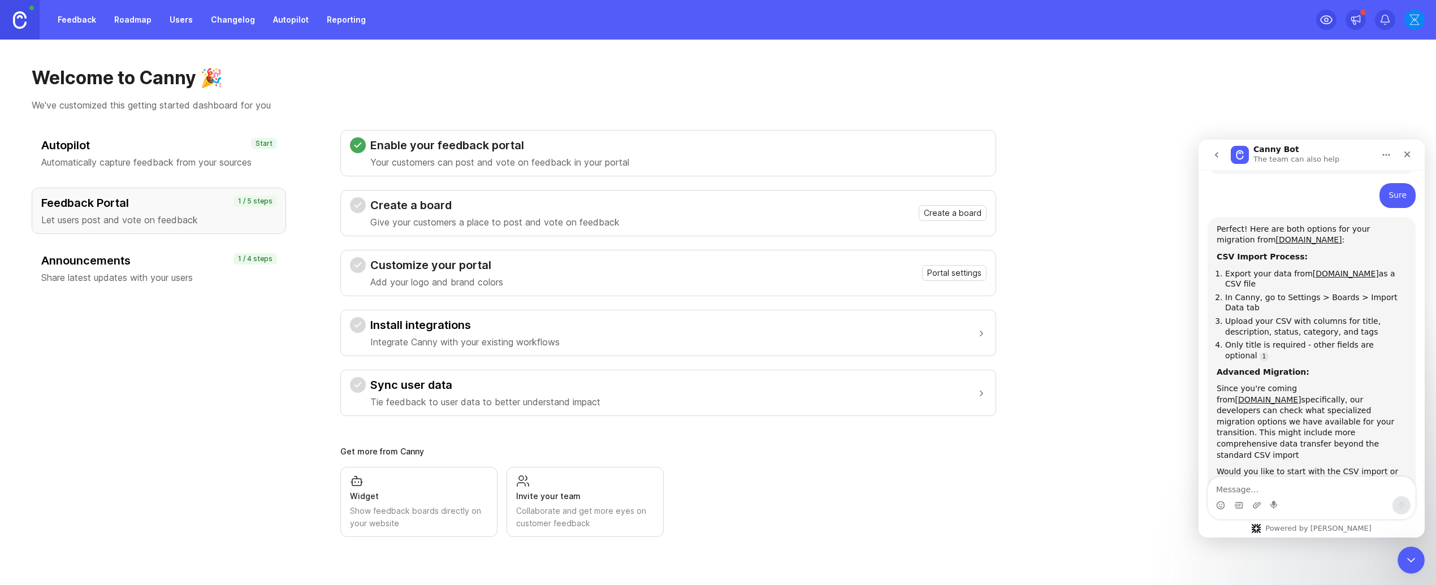
click at [87, 283] on p "Share latest updates with your users" at bounding box center [158, 278] width 235 height 14
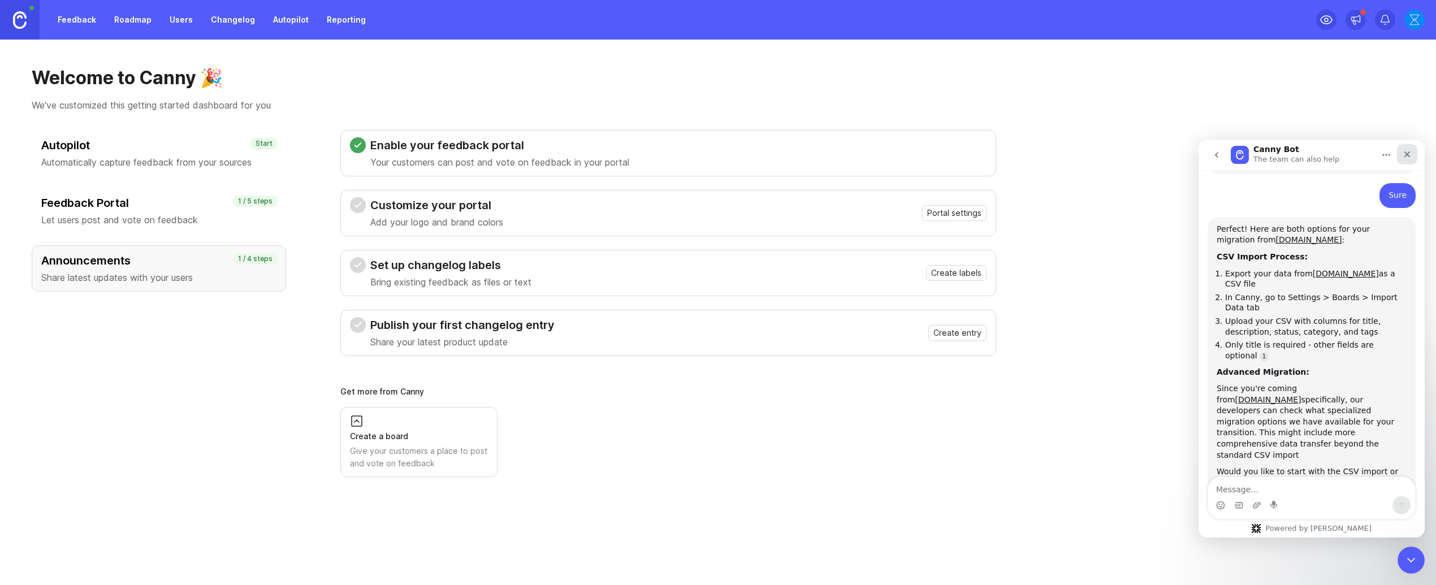
click at [1416, 156] on div "Close" at bounding box center [1407, 154] width 20 height 20
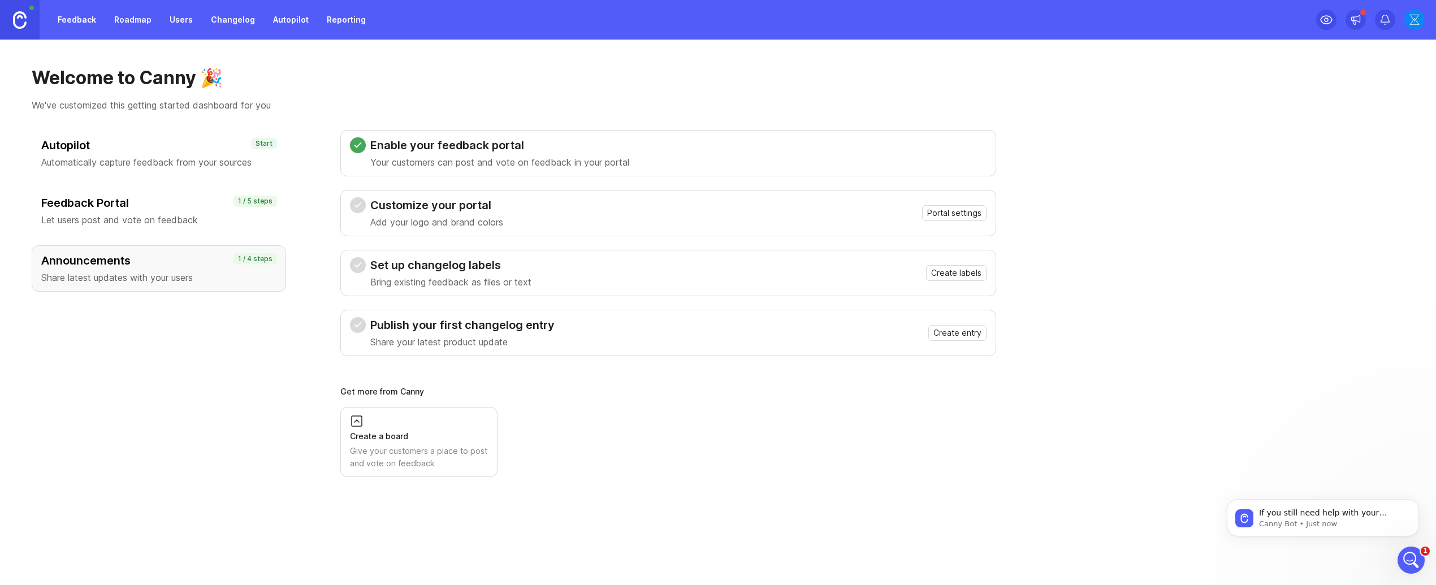
scroll to position [434, 0]
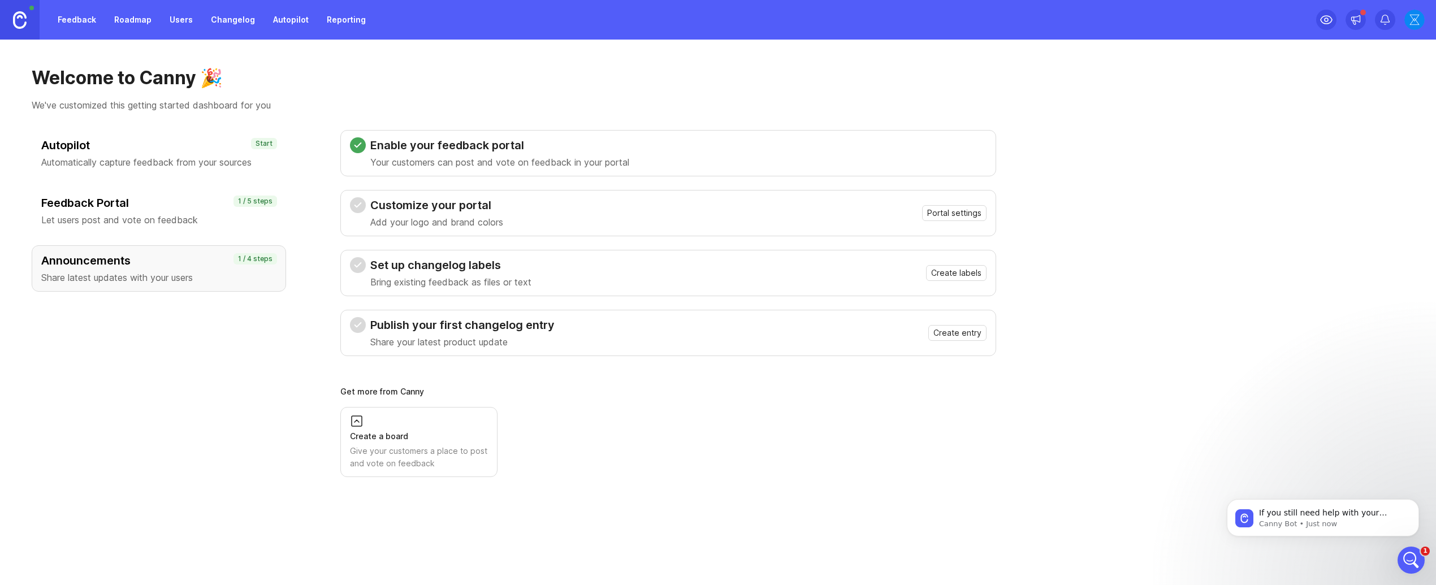
click at [227, 153] on div "Autopilot Automatically capture feedback from your sources" at bounding box center [158, 153] width 235 height 32
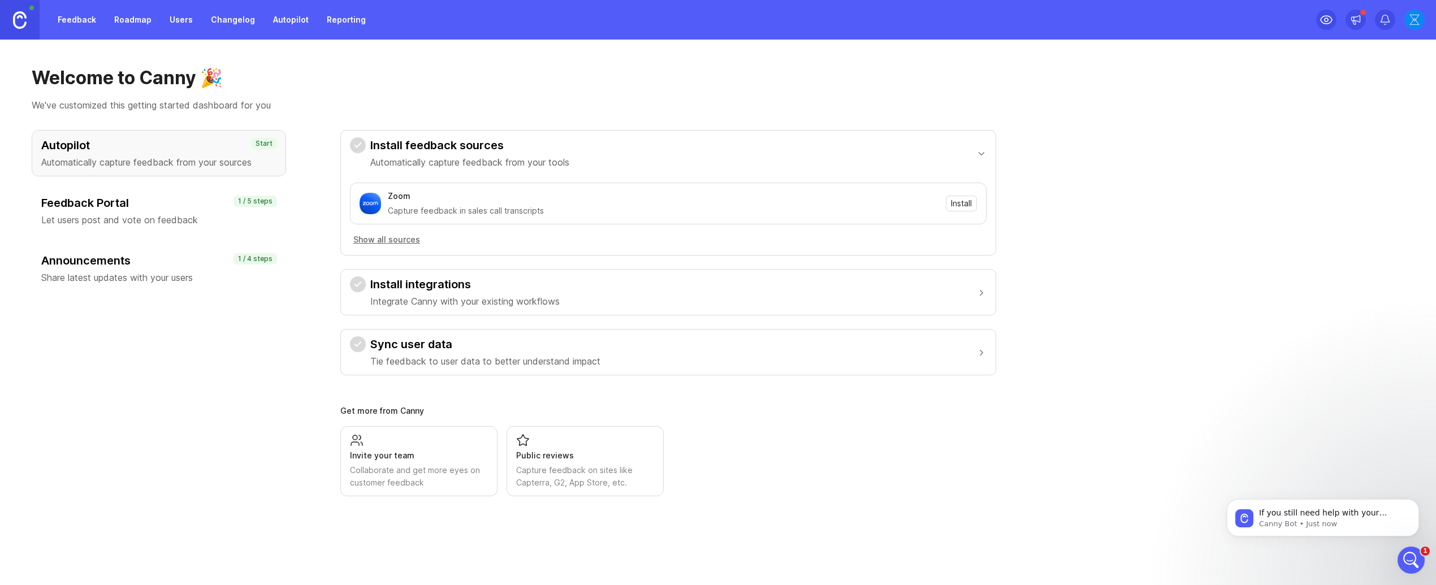
click at [360, 245] on button "Show all sources" at bounding box center [387, 240] width 74 height 12
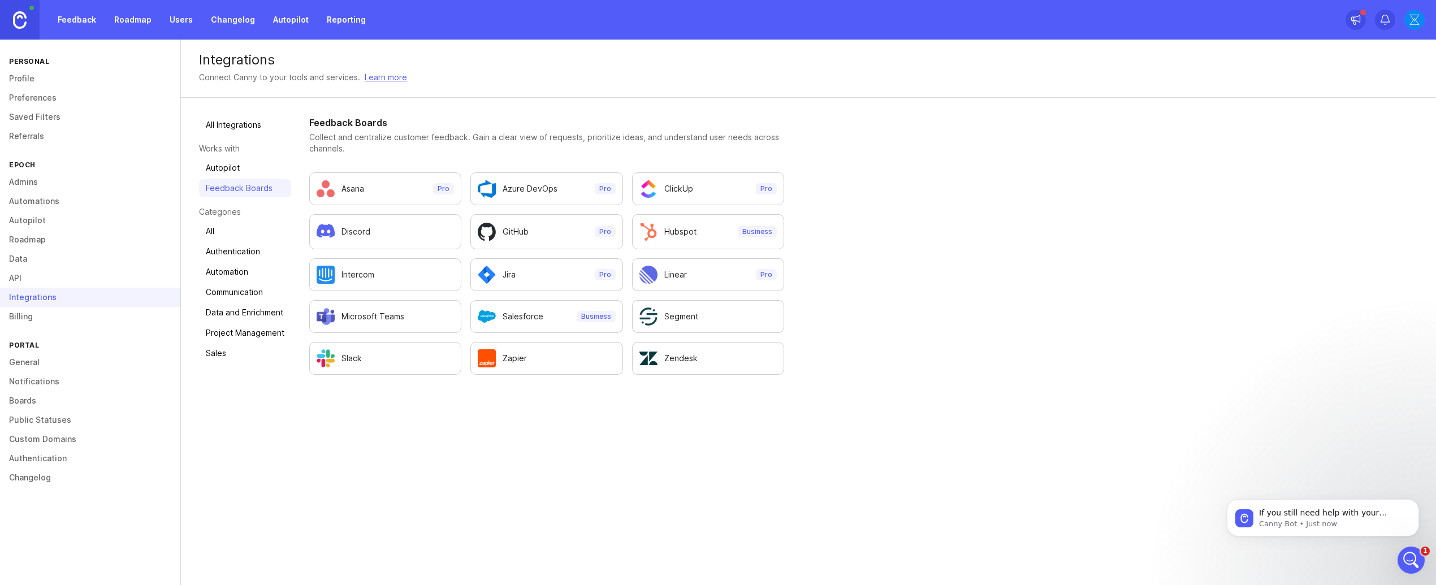
click at [387, 340] on ul "Asana Pro Azure DevOps Pro ClickUp Pro Discord GitHub Pro Hubspot Business Inte…" at bounding box center [546, 273] width 475 height 202
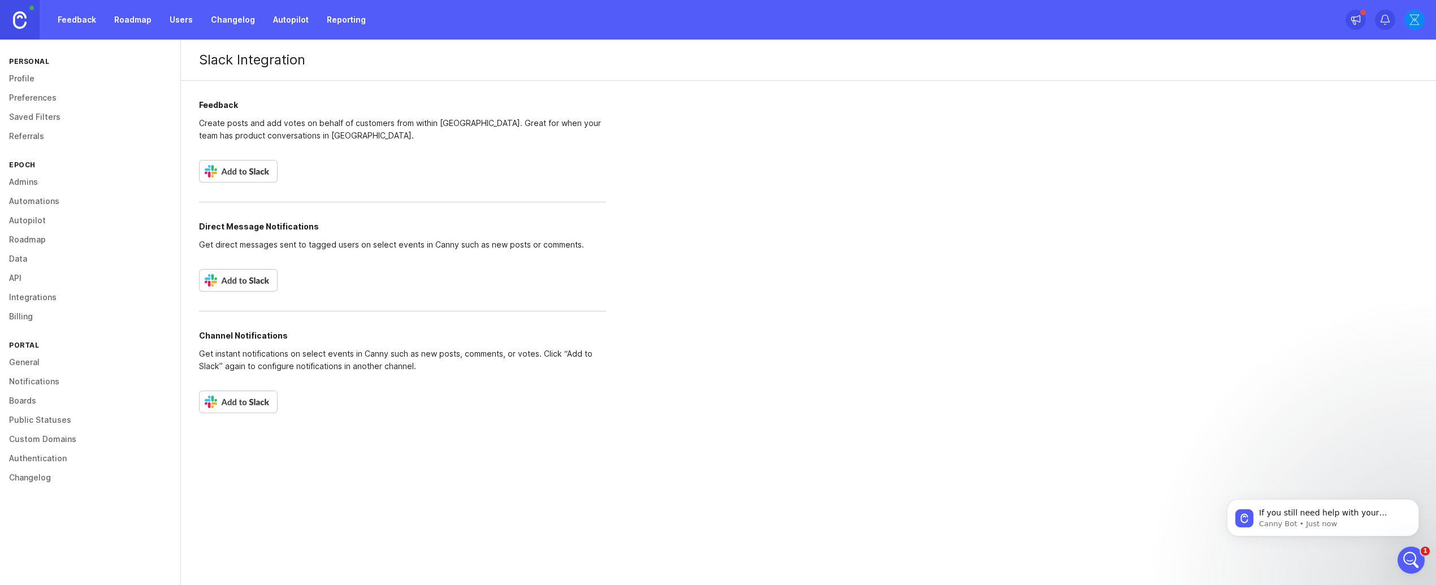
click at [253, 174] on img at bounding box center [238, 171] width 79 height 23
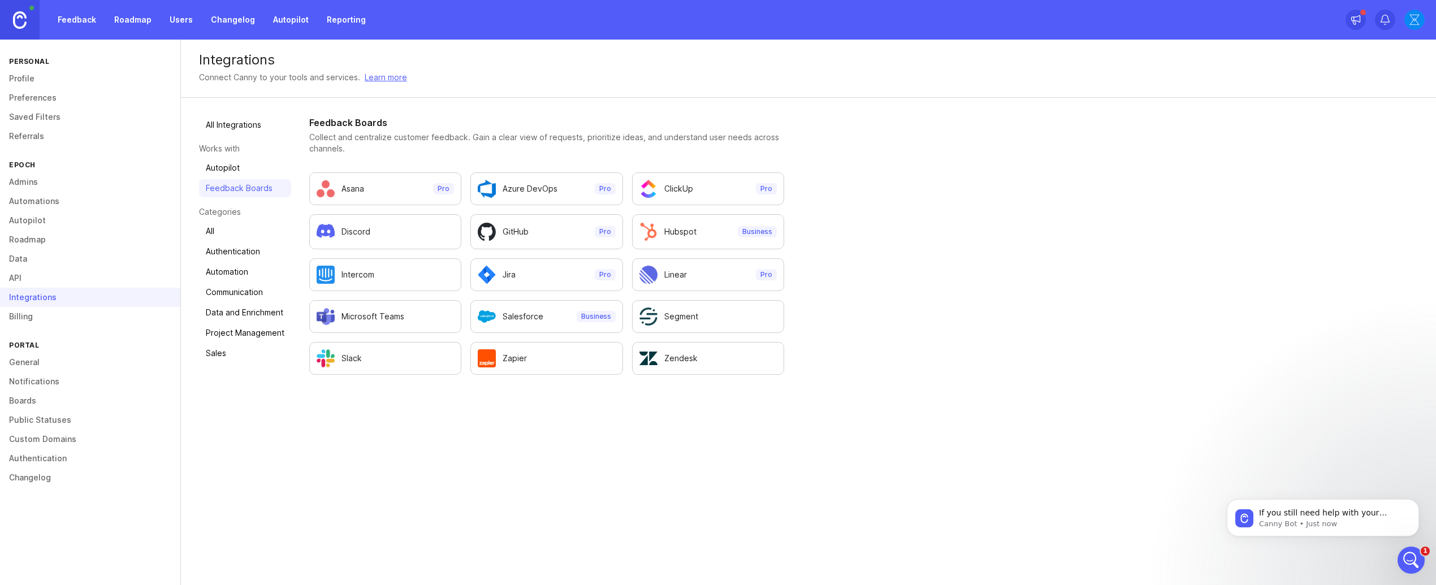
click at [28, 24] on link at bounding box center [20, 20] width 40 height 40
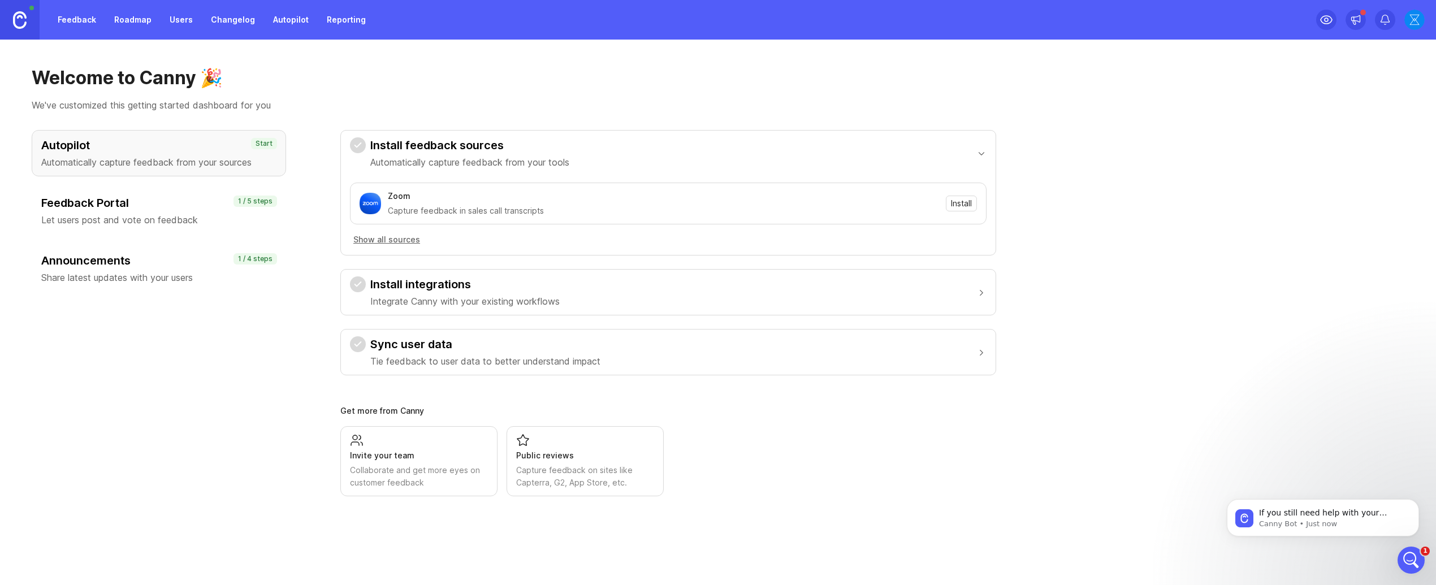
click at [90, 27] on link "Feedback" at bounding box center [77, 20] width 52 height 20
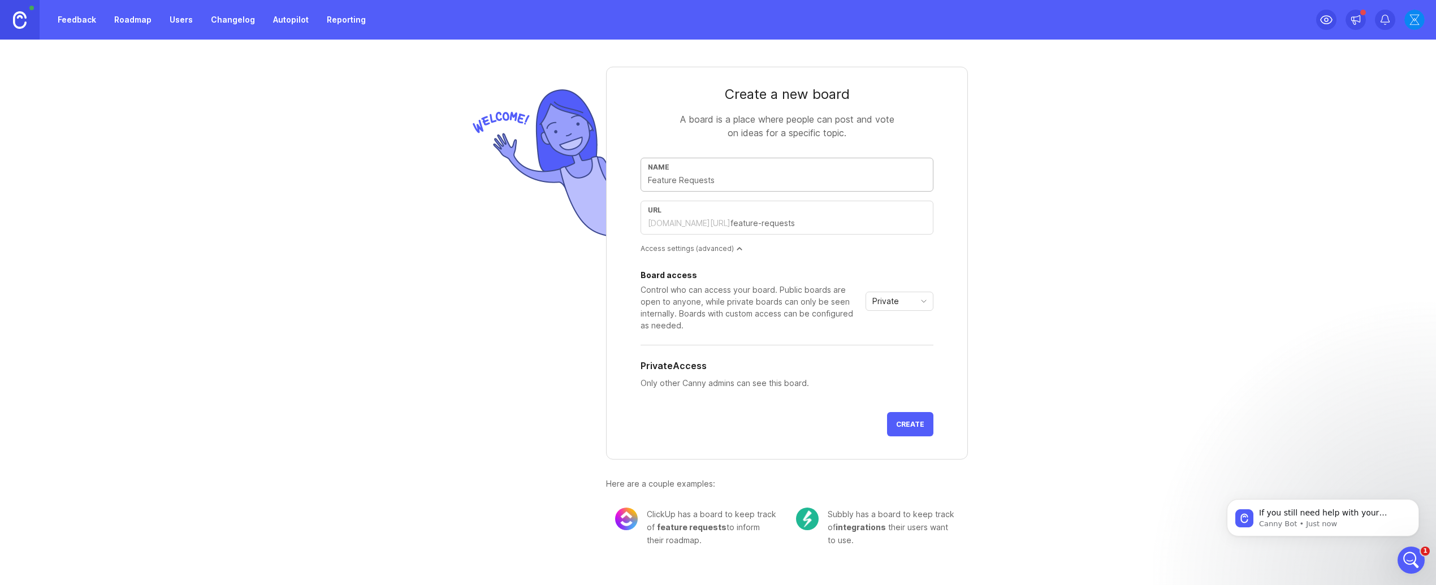
click at [50, 28] on div at bounding box center [25, 20] width 51 height 40
click at [150, 5] on div "Feedback Roadmap Users Changelog Autopilot Reporting" at bounding box center [186, 20] width 373 height 40
click at [153, 20] on link "Roadmap" at bounding box center [132, 20] width 51 height 20
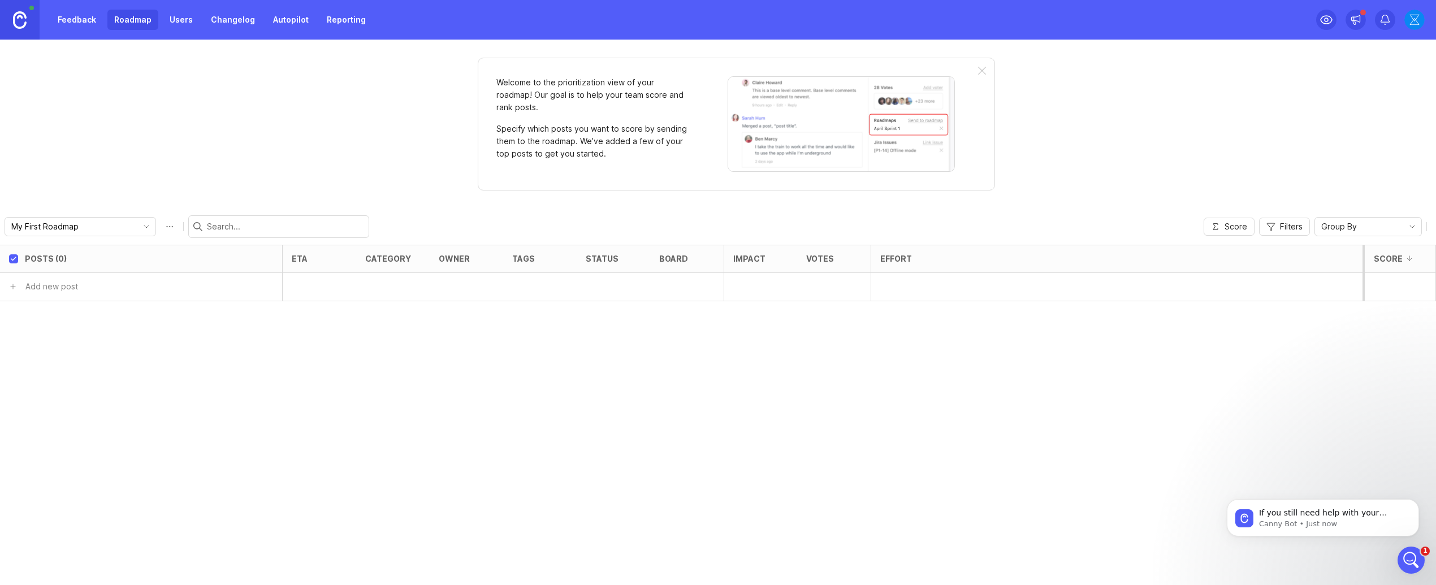
click at [170, 20] on link "Users" at bounding box center [181, 20] width 37 height 20
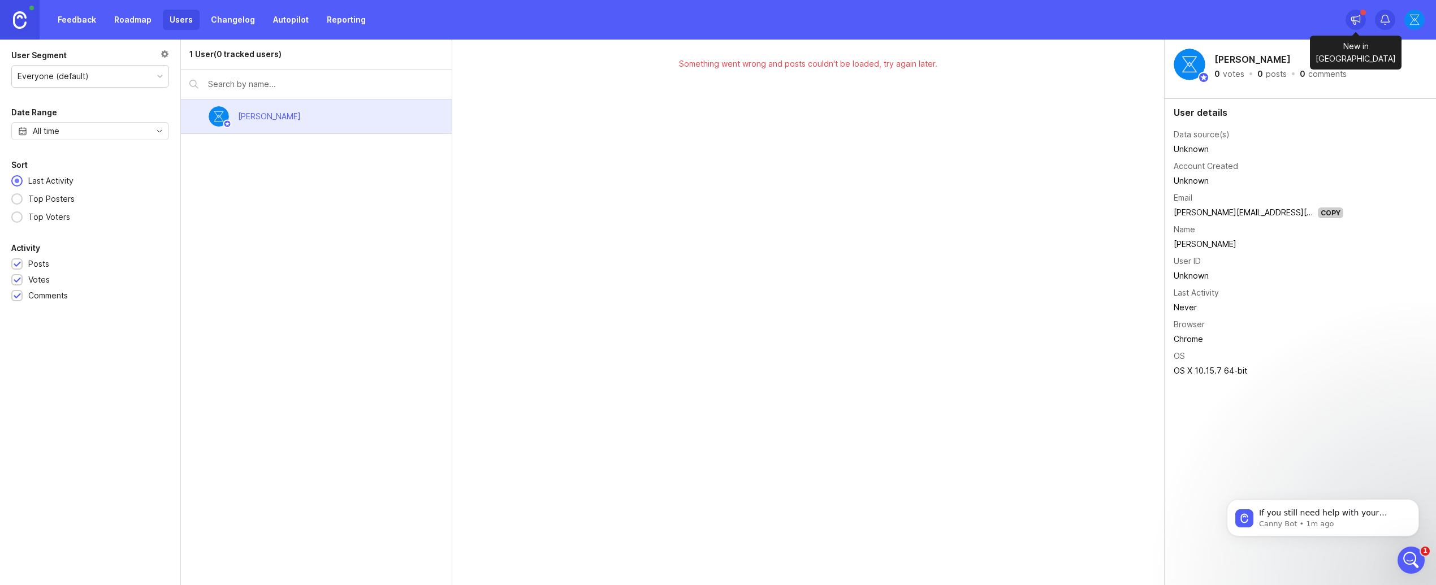
click at [1364, 20] on div at bounding box center [1356, 20] width 20 height 20
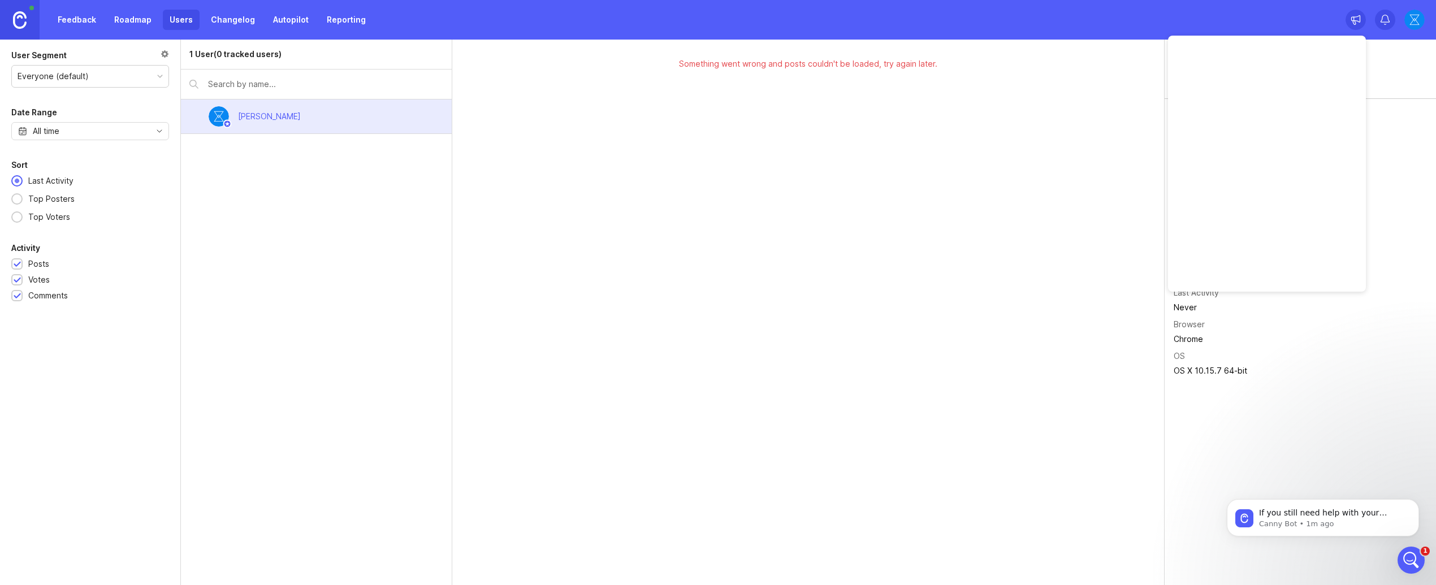
click at [1078, 300] on div "Something went wrong and posts couldn't be loaded, try again later." at bounding box center [808, 313] width 712 height 546
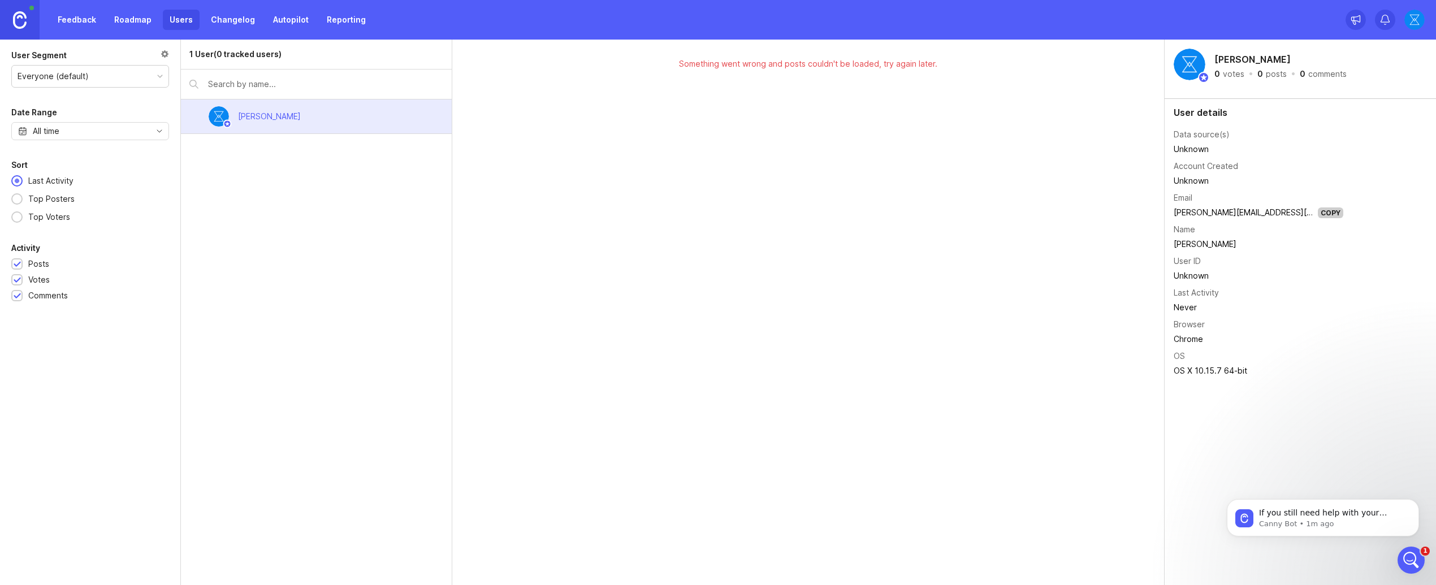
drag, startPoint x: 1387, startPoint y: 562, endPoint x: 1397, endPoint y: 563, distance: 9.6
click at [1387, 561] on div "Keith Choy 0 votes · 0 posts · 0 comments User details Data source(s) Unknown A…" at bounding box center [1300, 313] width 271 height 546
click at [1397, 562] on div "Keith Choy 0 votes · 0 posts · 0 comments User details Data source(s) Unknown A…" at bounding box center [1300, 313] width 271 height 546
click at [1401, 560] on icon "Open Intercom Messenger" at bounding box center [1409, 559] width 19 height 19
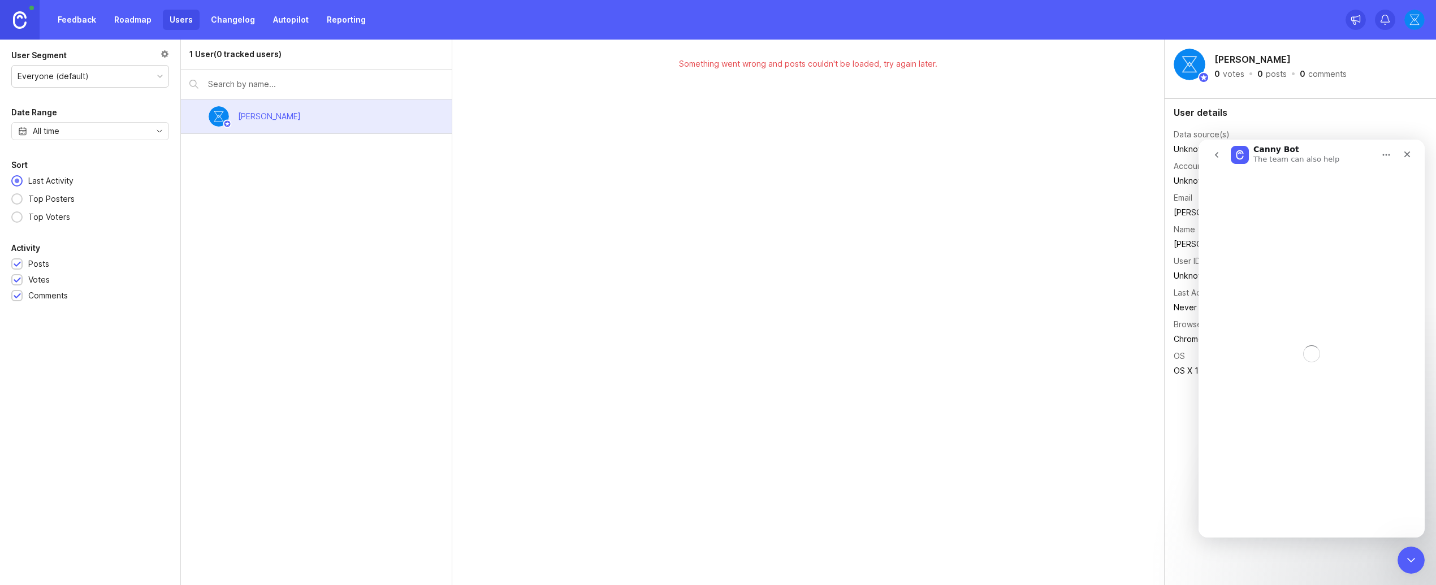
drag, startPoint x: 1309, startPoint y: 495, endPoint x: 1296, endPoint y: 502, distance: 14.7
click at [1309, 495] on div "Intercom messenger" at bounding box center [1312, 354] width 226 height 368
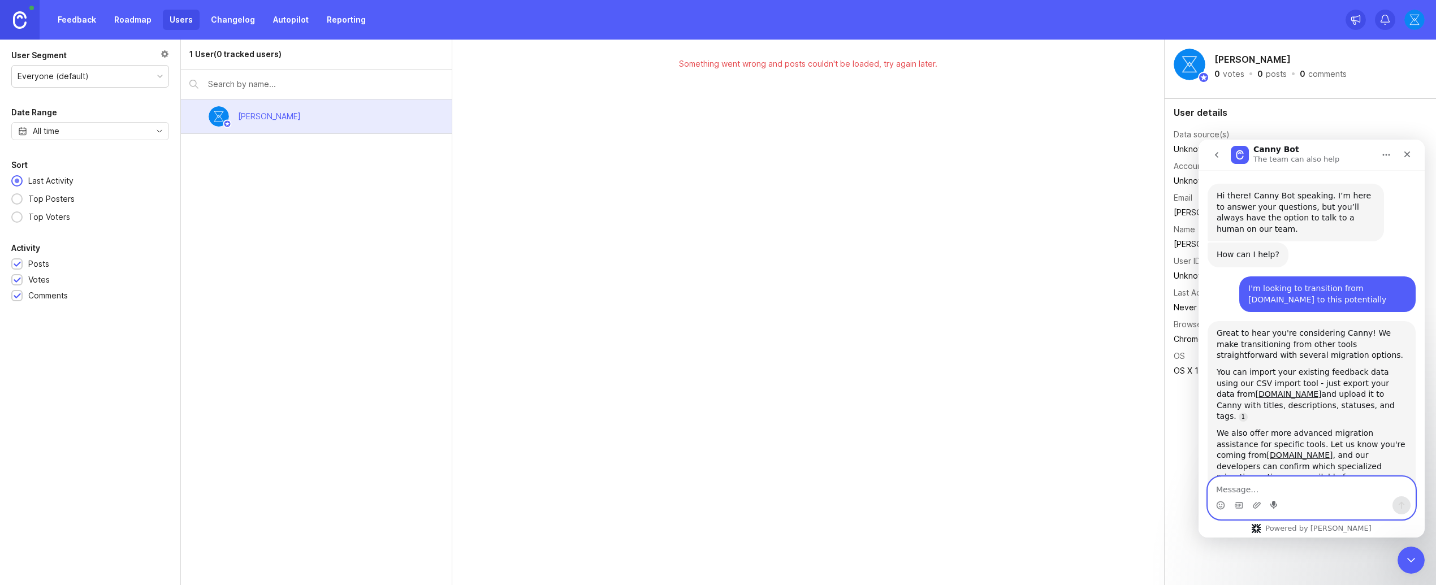
click at [1278, 509] on icon "Start recording" at bounding box center [1274, 505] width 9 height 9
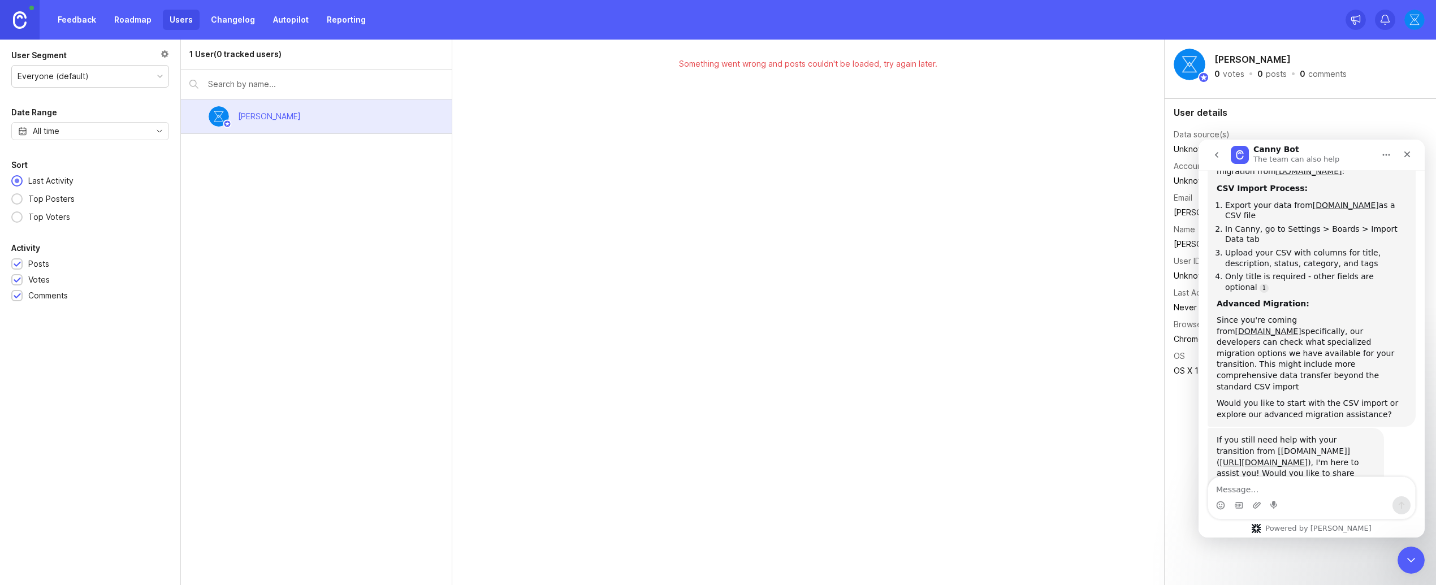
click at [1278, 499] on div "Intercom messenger" at bounding box center [1274, 505] width 9 height 18
click at [1278, 492] on textarea "Message…" at bounding box center [1311, 486] width 207 height 19
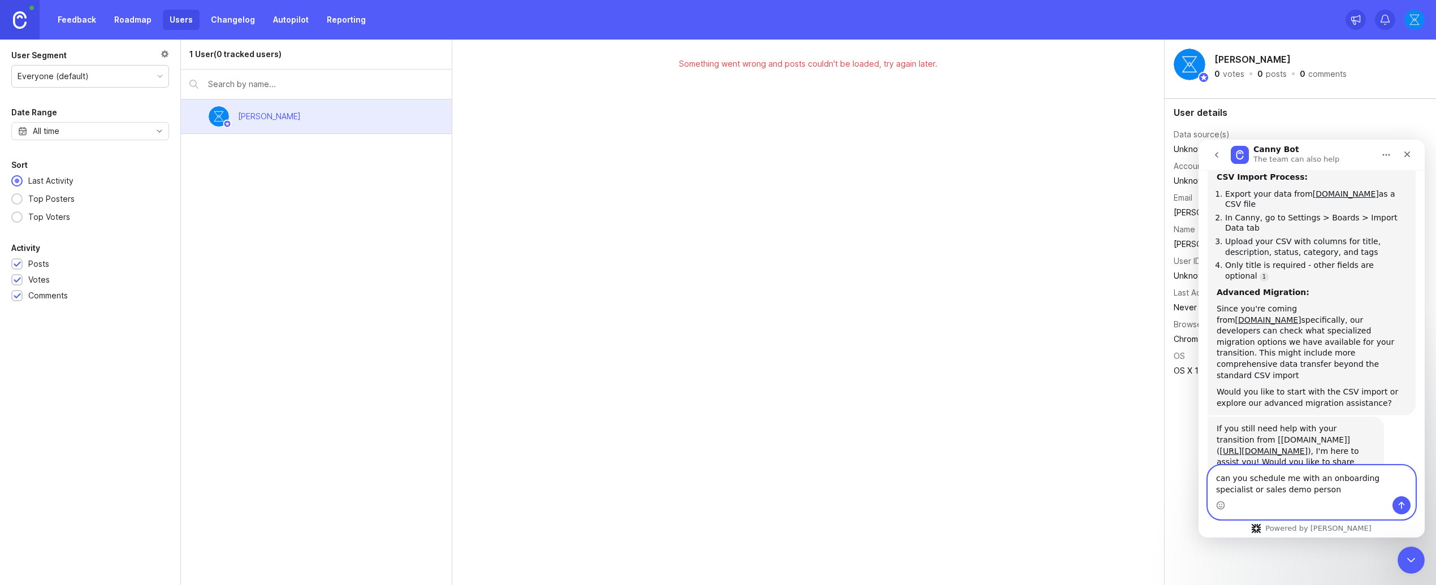
type textarea "can you schedule me with an onboarding specialist or sales demo person?"
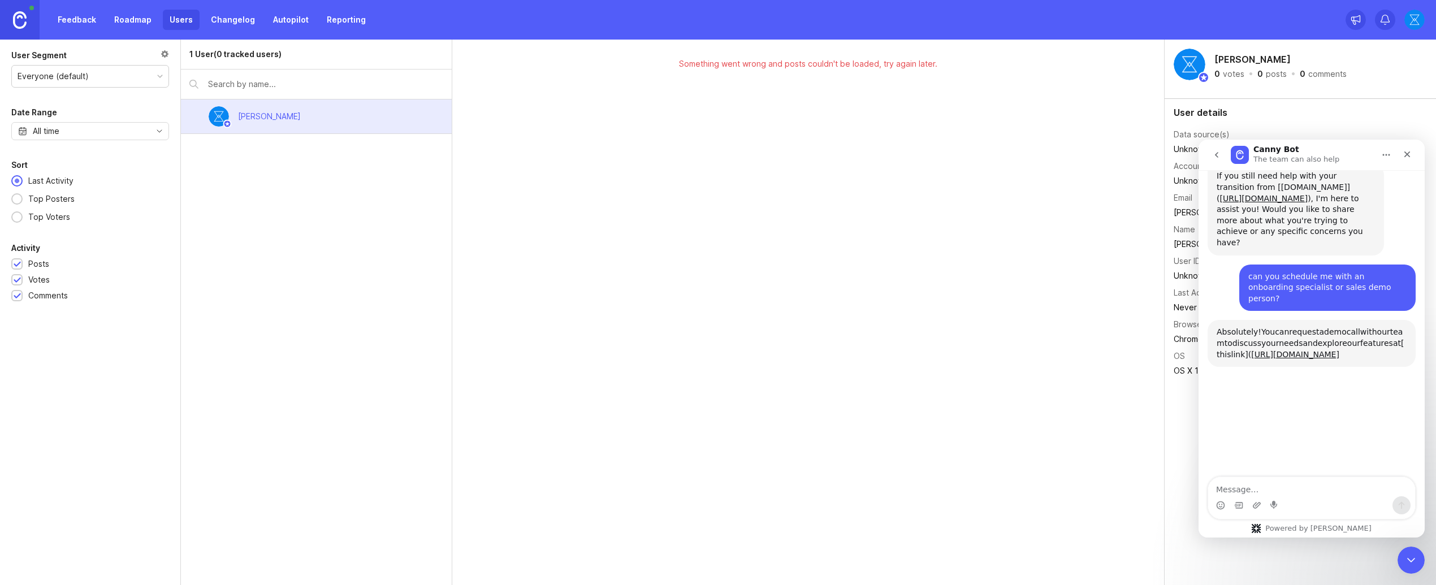
scroll to position [729, 0]
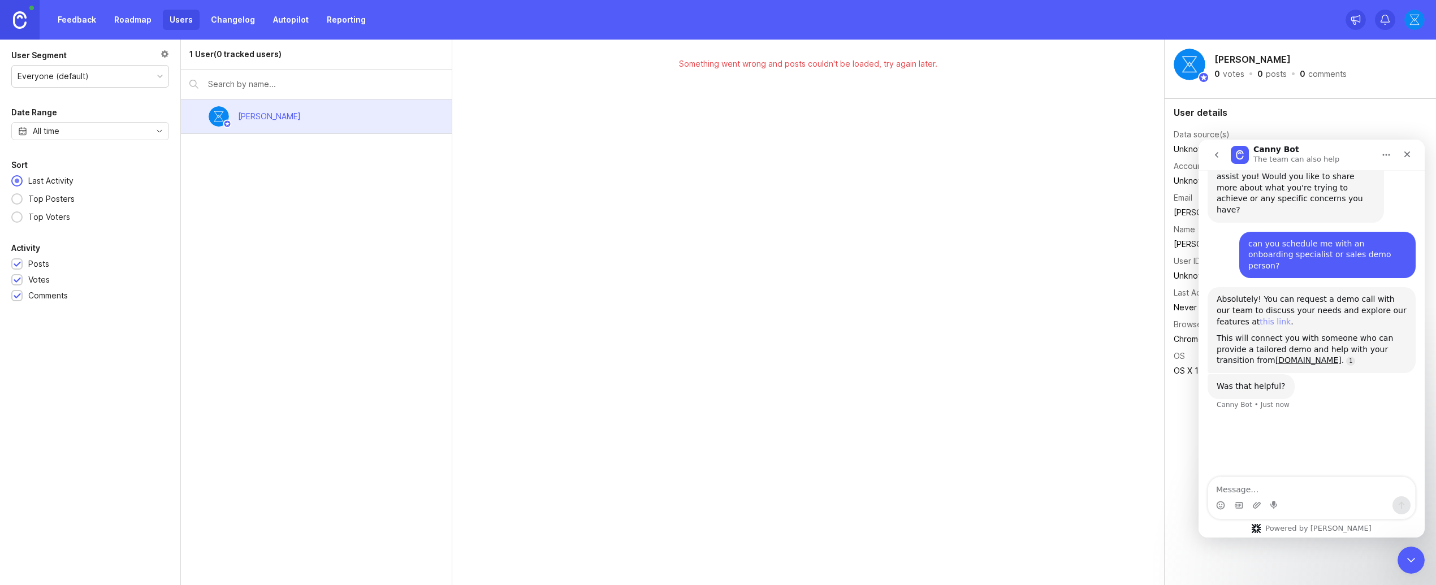
click at [1276, 317] on link "this link" at bounding box center [1275, 321] width 31 height 9
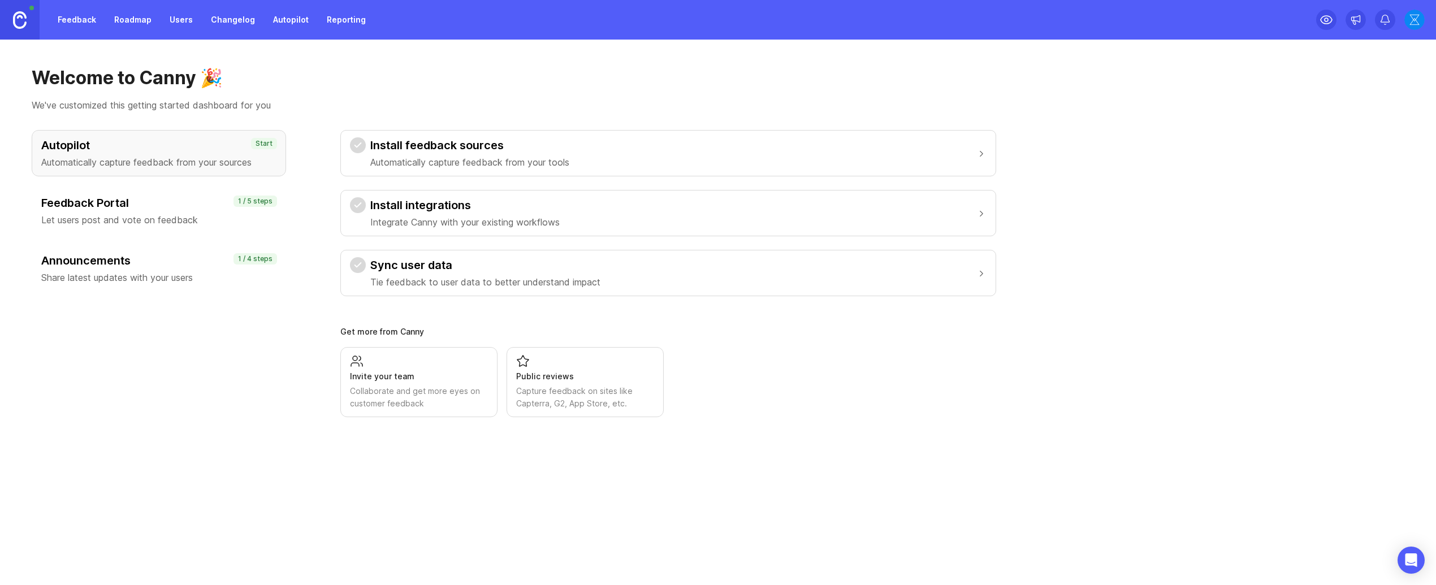
click at [382, 225] on p "Integrate Canny with your existing workflows" at bounding box center [464, 222] width 189 height 14
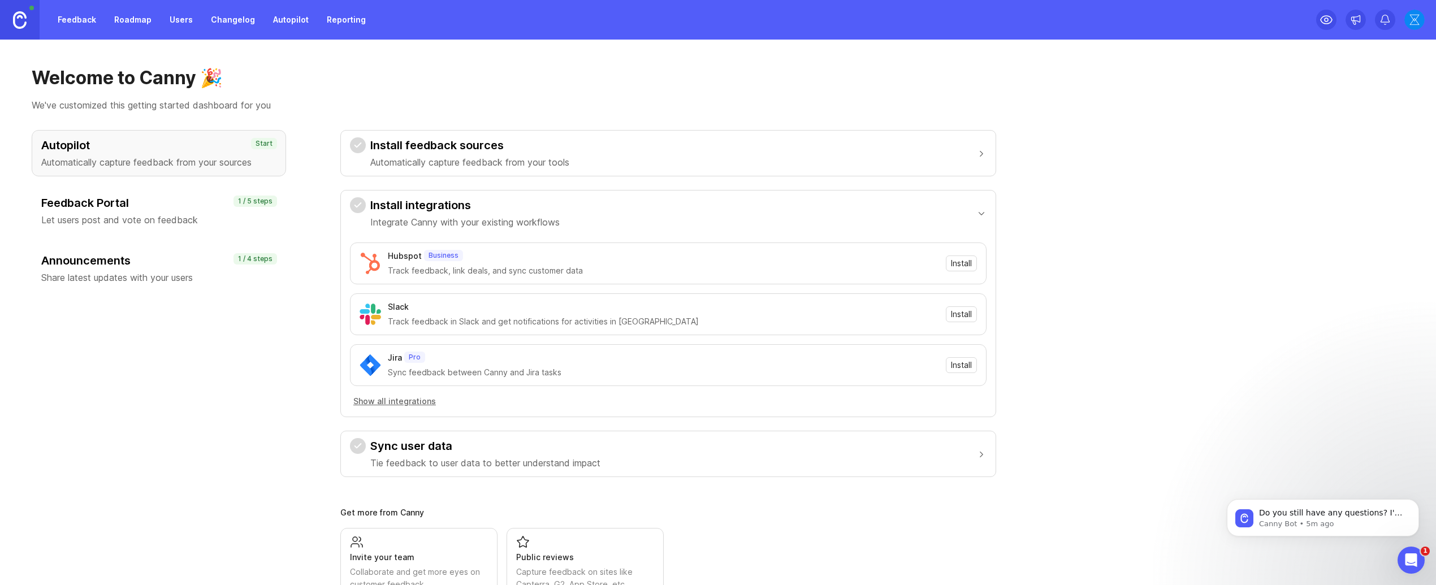
click at [495, 502] on div "Install feedback sources Automatically capture feedback from your tools Install…" at bounding box center [668, 364] width 656 height 468
click at [521, 472] on button "Sync user data Tie feedback to user data to better understand impact" at bounding box center [668, 453] width 637 height 45
click at [139, 158] on p "Automatically capture feedback from your sources" at bounding box center [158, 162] width 235 height 14
click at [122, 195] on h3 "Feedback Portal" at bounding box center [158, 203] width 235 height 16
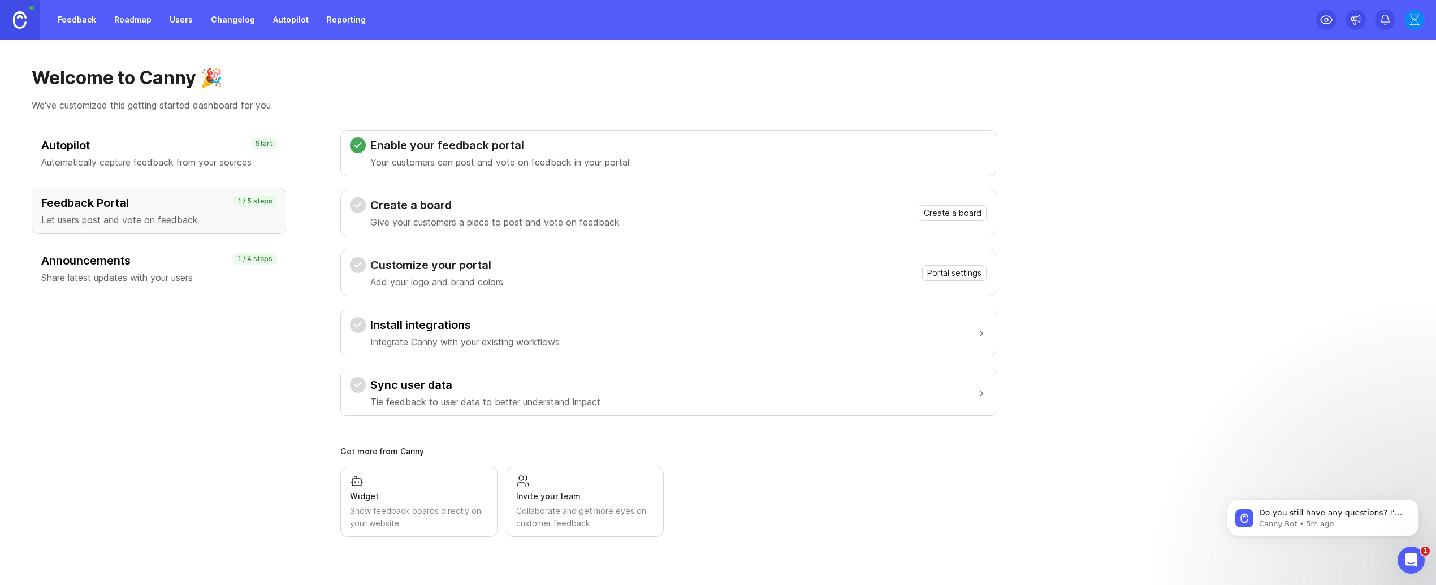
click at [513, 213] on h3 "Create a board" at bounding box center [494, 205] width 249 height 16
drag, startPoint x: 961, startPoint y: 211, endPoint x: 359, endPoint y: 201, distance: 601.7
click at [399, 205] on div "Create a board Give your customers a place to post and vote on feedback Create …" at bounding box center [668, 213] width 637 height 32
click at [223, 157] on p "Automatically capture feedback from your sources" at bounding box center [158, 162] width 235 height 14
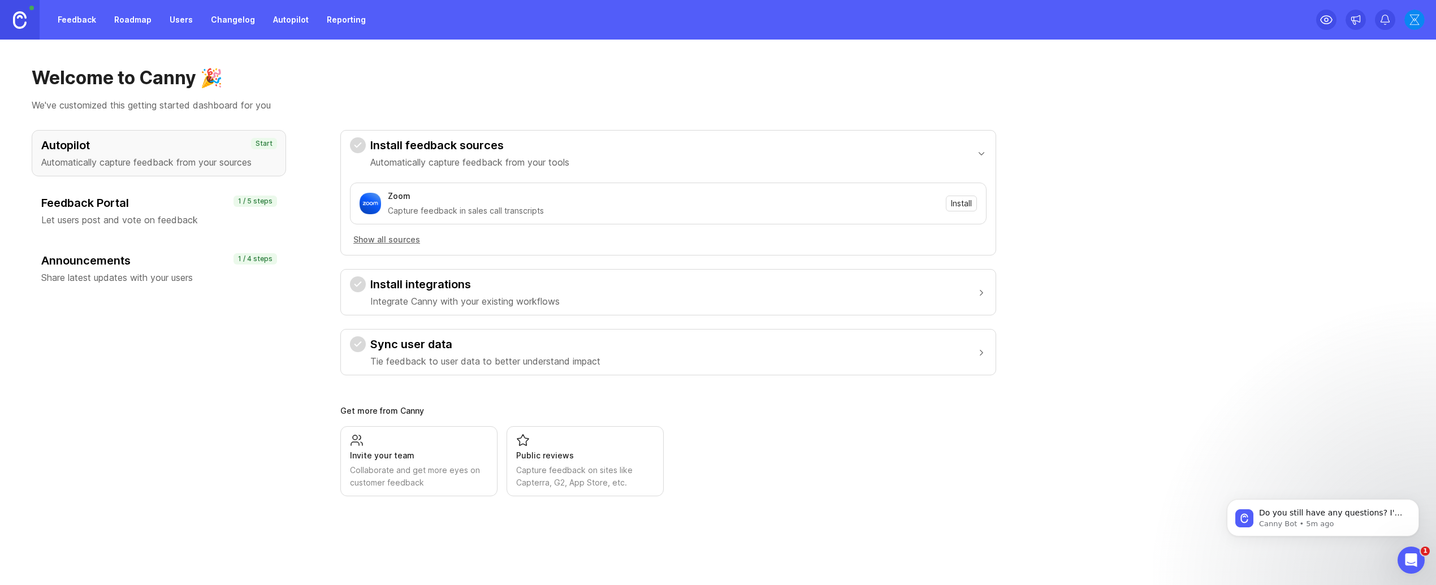
click at [118, 201] on h3 "Feedback Portal" at bounding box center [158, 203] width 235 height 16
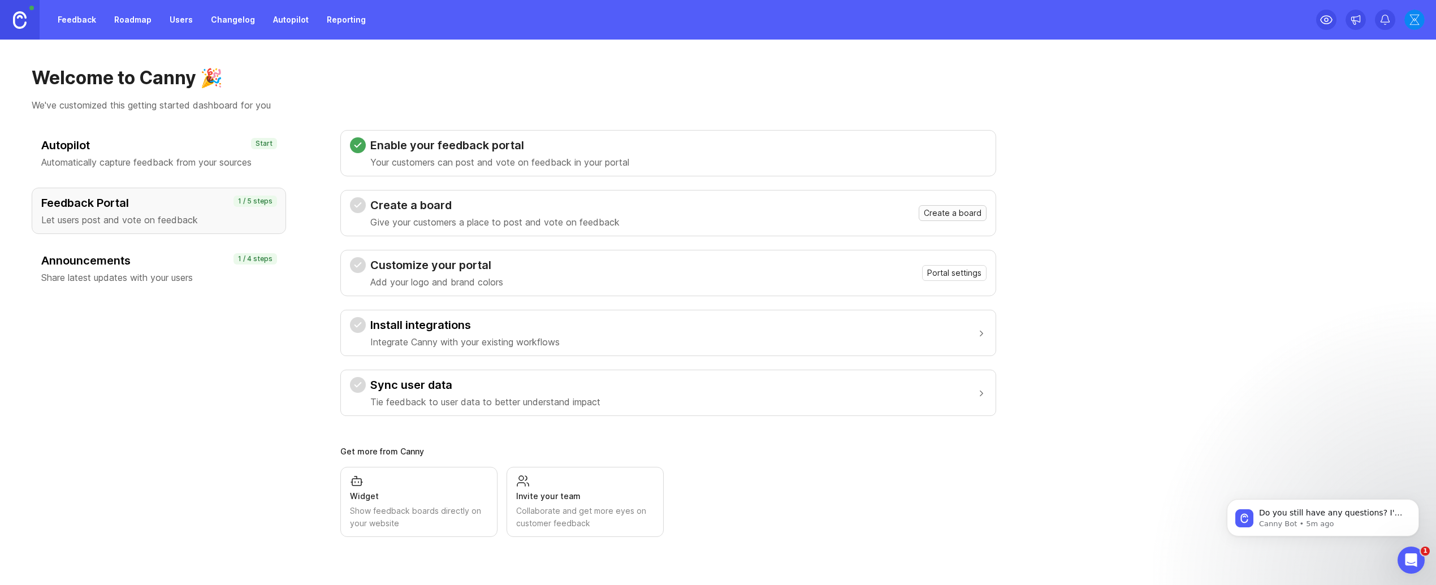
click at [958, 219] on button "Create a board" at bounding box center [953, 213] width 68 height 16
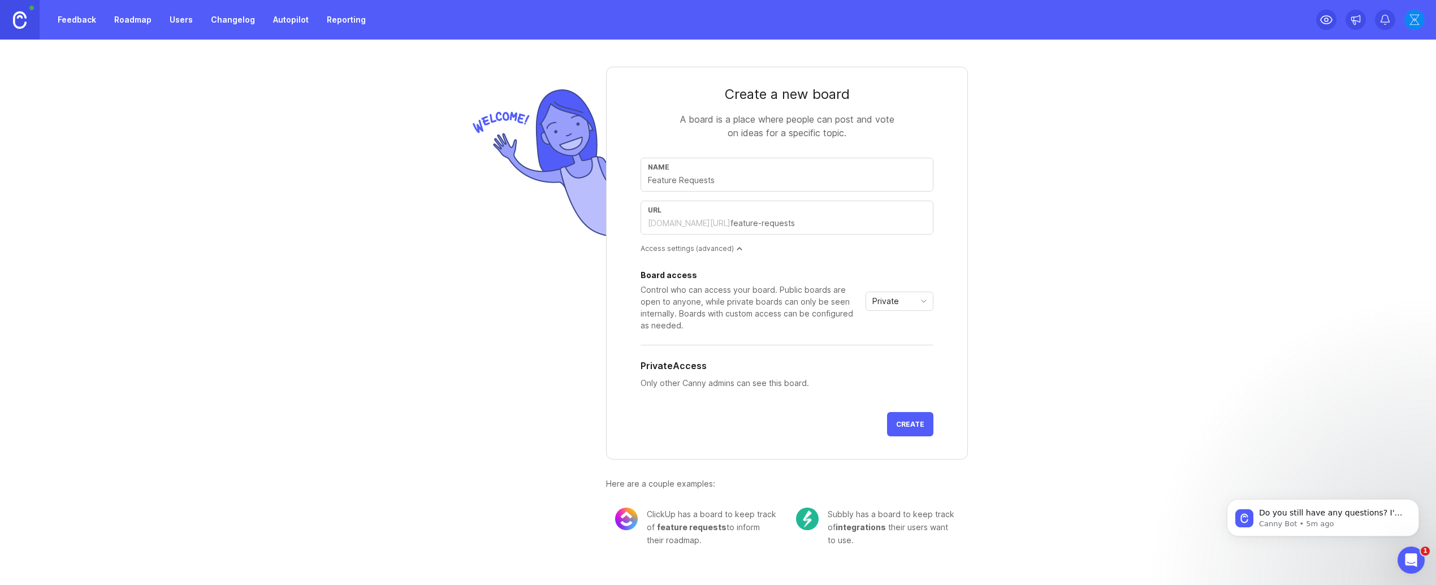
click at [804, 171] on div "Name" at bounding box center [787, 167] width 278 height 8
click at [1028, 154] on div "Create a new board A board is a place where people can post and vote on ideas f…" at bounding box center [718, 302] width 1436 height 525
click at [685, 230] on div "url epochapp.canny.io/" at bounding box center [787, 218] width 293 height 34
type input "epochap"
click at [702, 316] on div "Control who can access your board. Public boards are open to anyone, while priv…" at bounding box center [751, 307] width 221 height 47
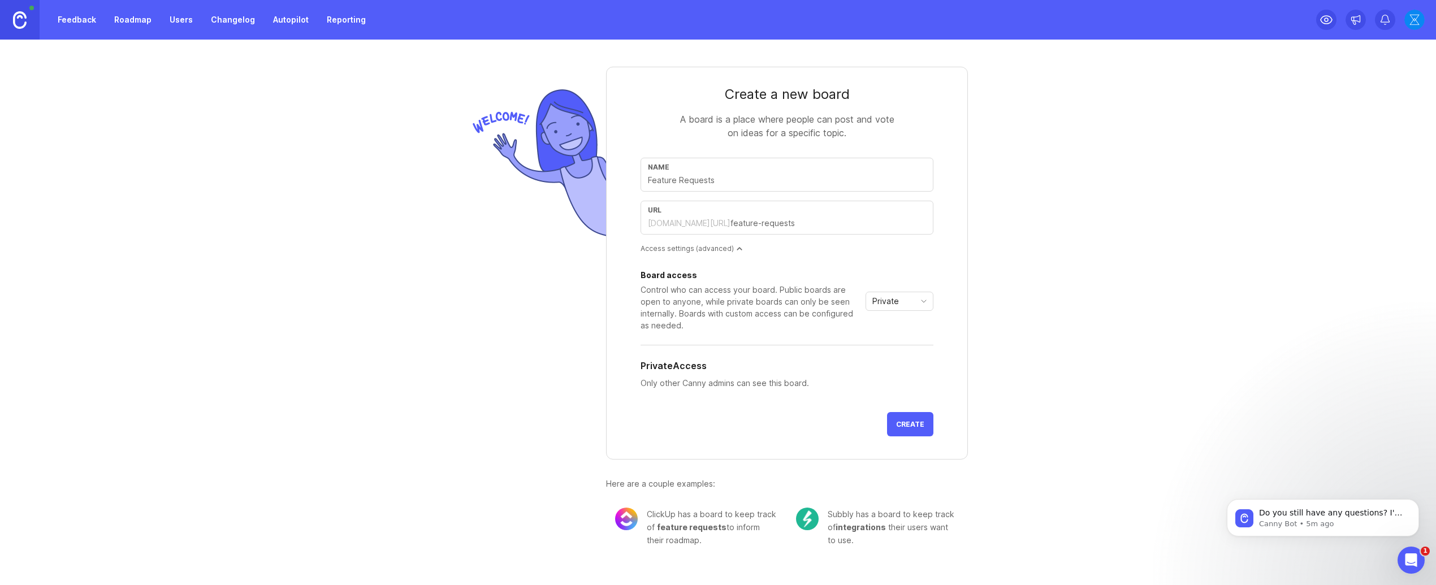
click at [900, 306] on div "Private" at bounding box center [890, 301] width 49 height 18
click at [898, 327] on span "Private" at bounding box center [887, 323] width 27 height 12
drag, startPoint x: 907, startPoint y: 427, endPoint x: 828, endPoint y: 463, distance: 87.0
click at [830, 462] on div "Create a new board A board is a place where people can post and vote on ideas f…" at bounding box center [787, 316] width 362 height 498
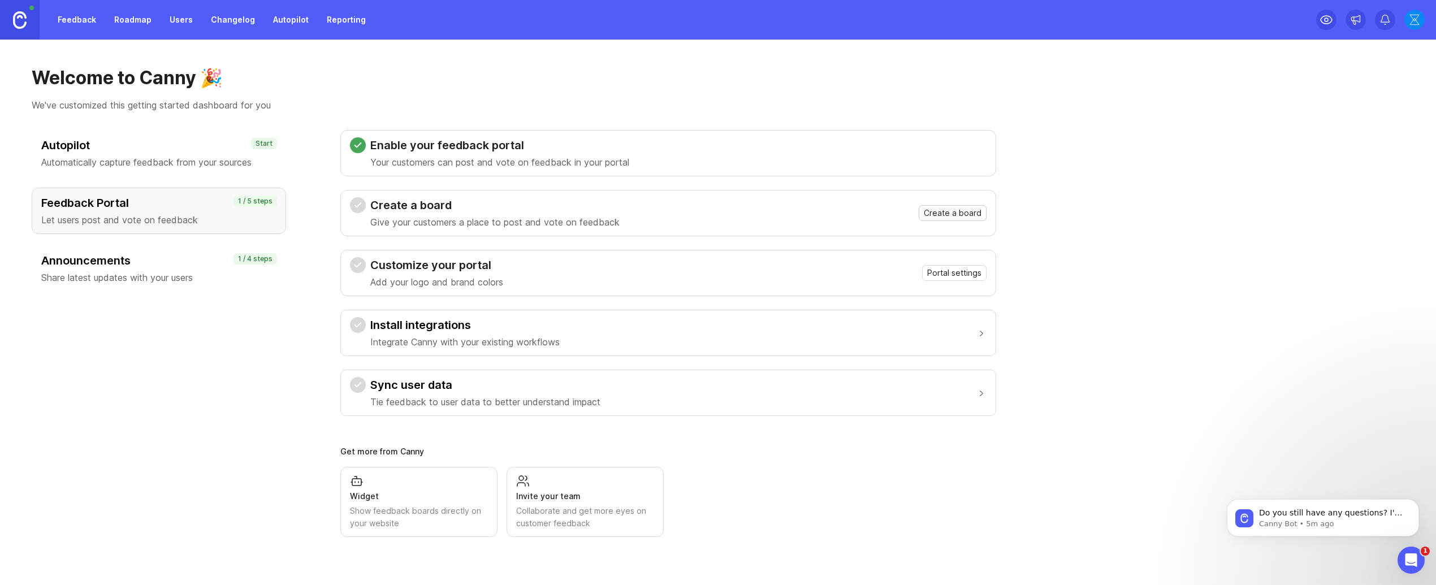
click at [959, 215] on span "Create a board" at bounding box center [953, 213] width 58 height 11
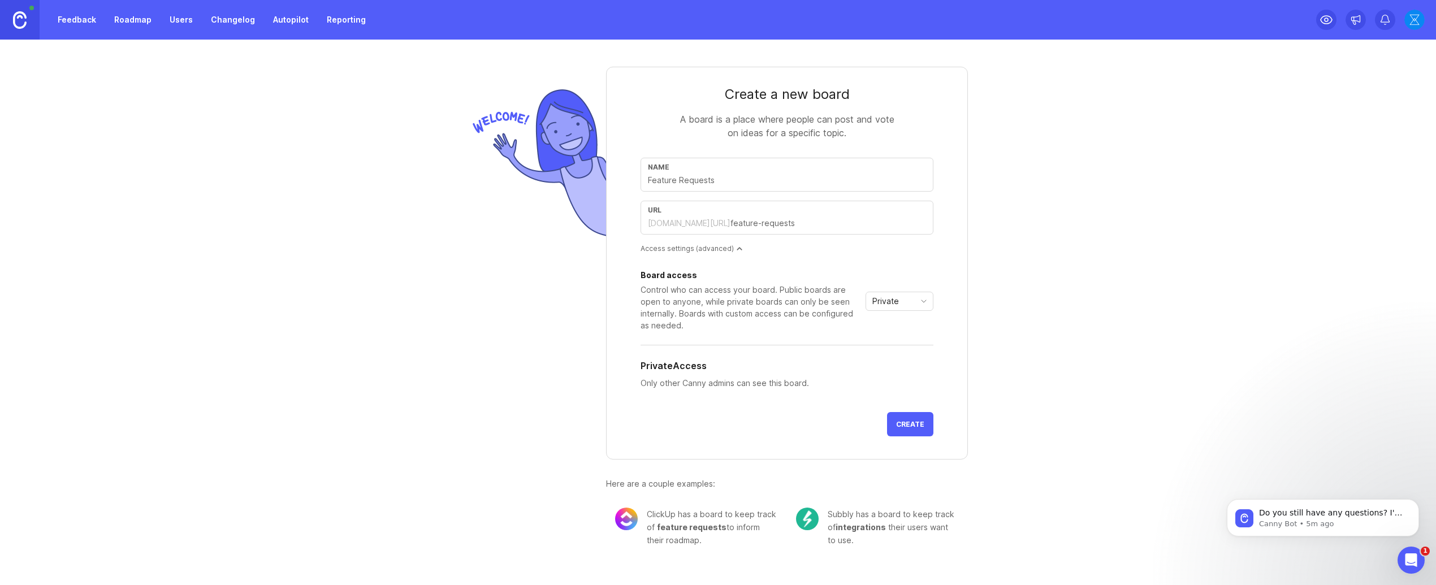
click at [905, 421] on span "Create" at bounding box center [910, 424] width 28 height 8
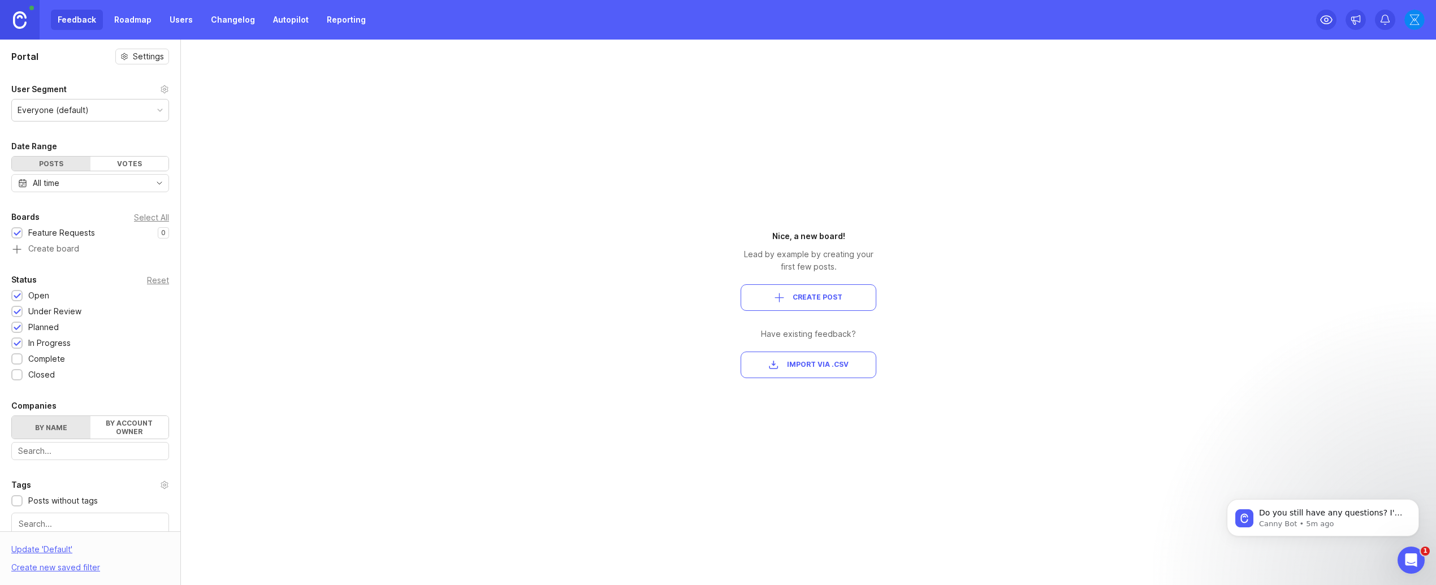
click at [759, 306] on button "Create Post" at bounding box center [809, 297] width 136 height 27
click at [795, 357] on button "Import via .csv" at bounding box center [809, 365] width 136 height 27
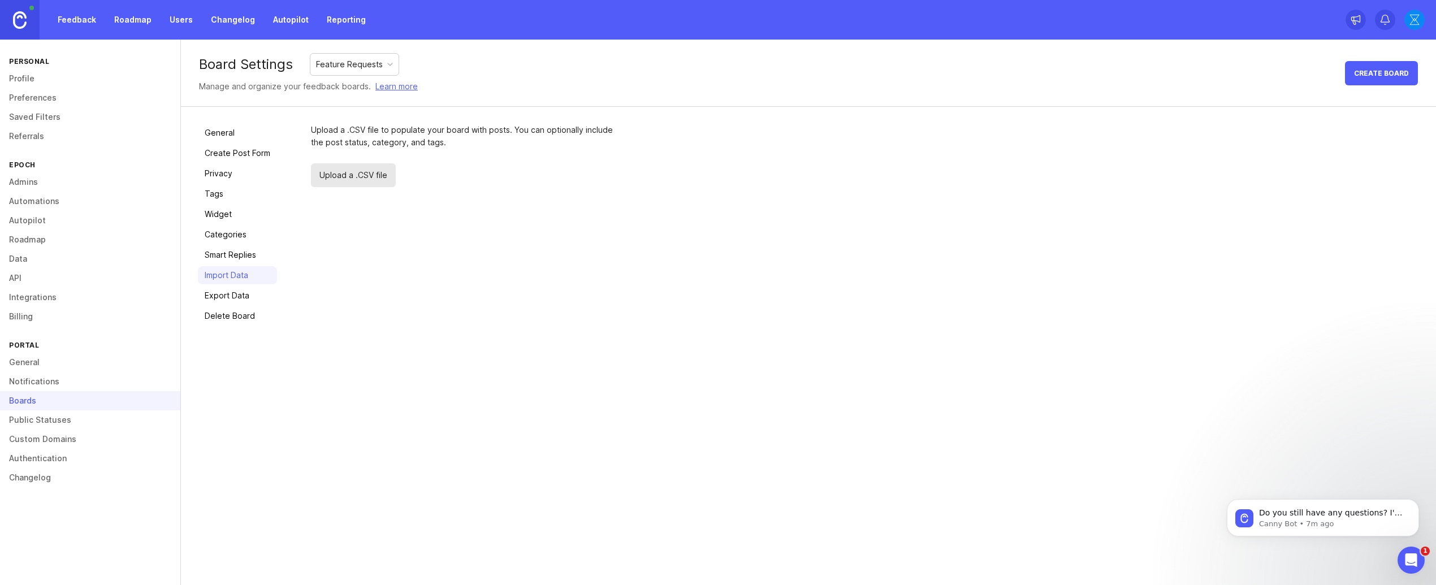
click at [347, 184] on span "Upload a .CSV file" at bounding box center [353, 175] width 85 height 24
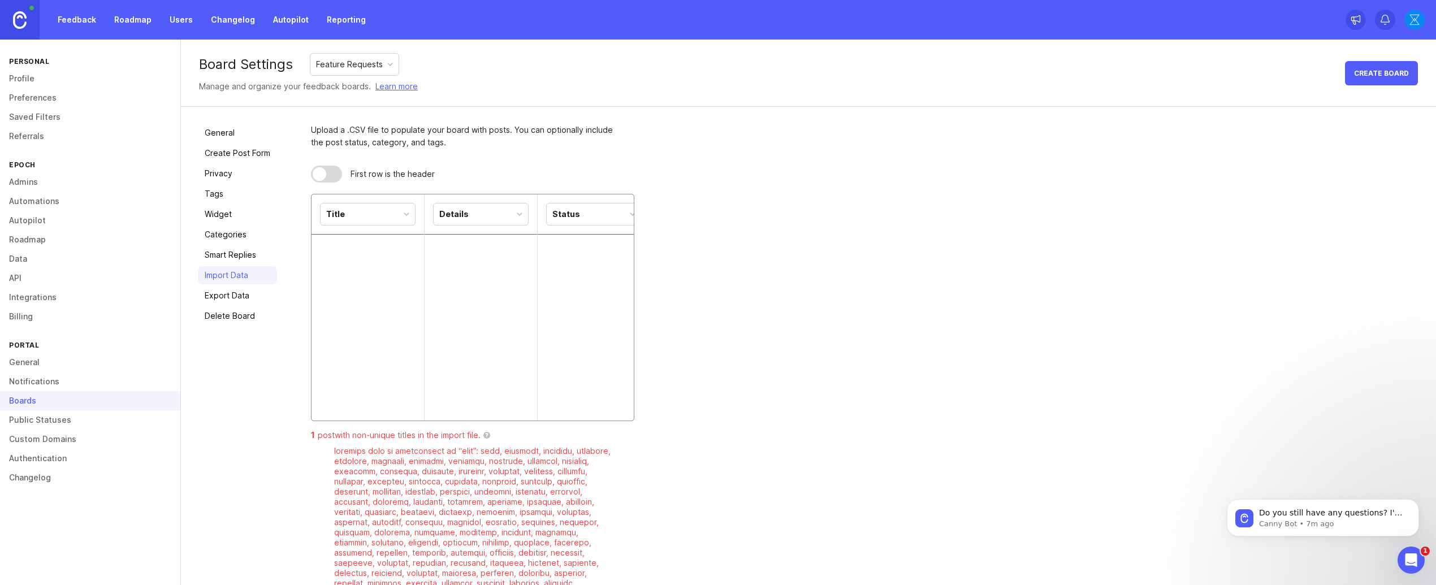
scroll to position [525, 0]
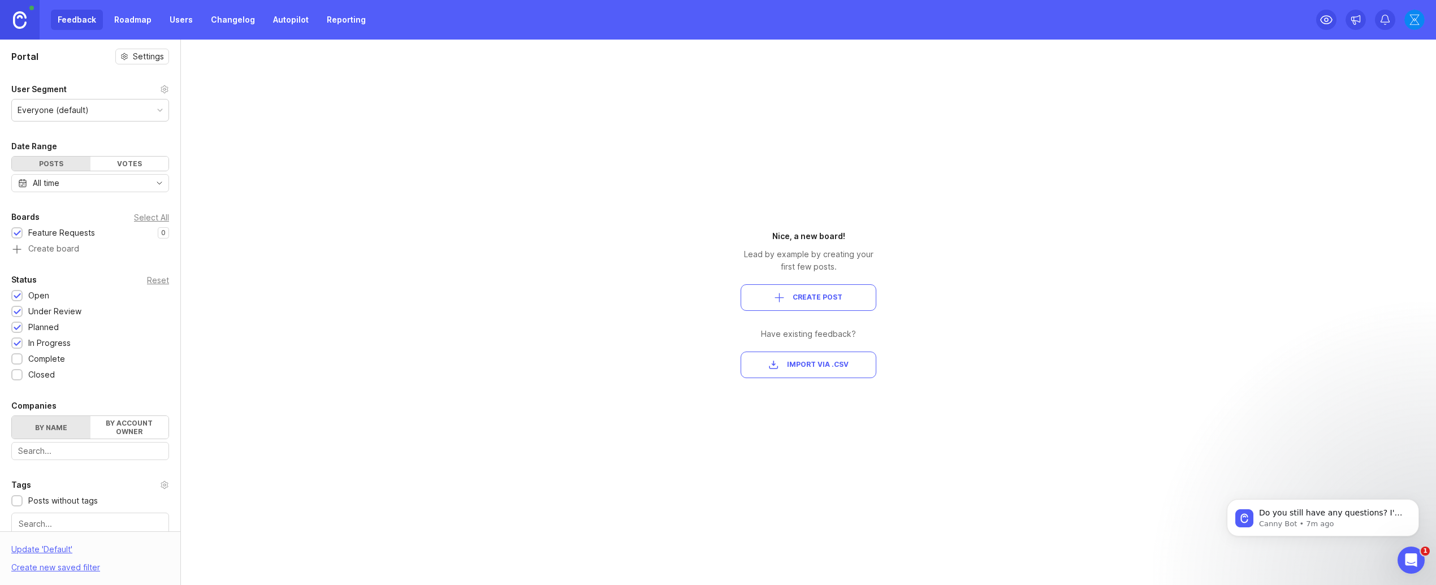
drag, startPoint x: 294, startPoint y: 118, endPoint x: 210, endPoint y: 80, distance: 91.6
click at [293, 118] on div "Portal Settings User Segment Everyone (default) Date Range Posts Votes All time…" at bounding box center [718, 313] width 1436 height 546
click at [152, 37] on div "Feedback Roadmap Users Changelog Autopilot Reporting" at bounding box center [186, 20] width 373 height 40
click at [149, 31] on div "Feedback Roadmap Users Changelog Autopilot Reporting" at bounding box center [186, 20] width 373 height 40
click at [148, 27] on link "Roadmap" at bounding box center [132, 20] width 51 height 20
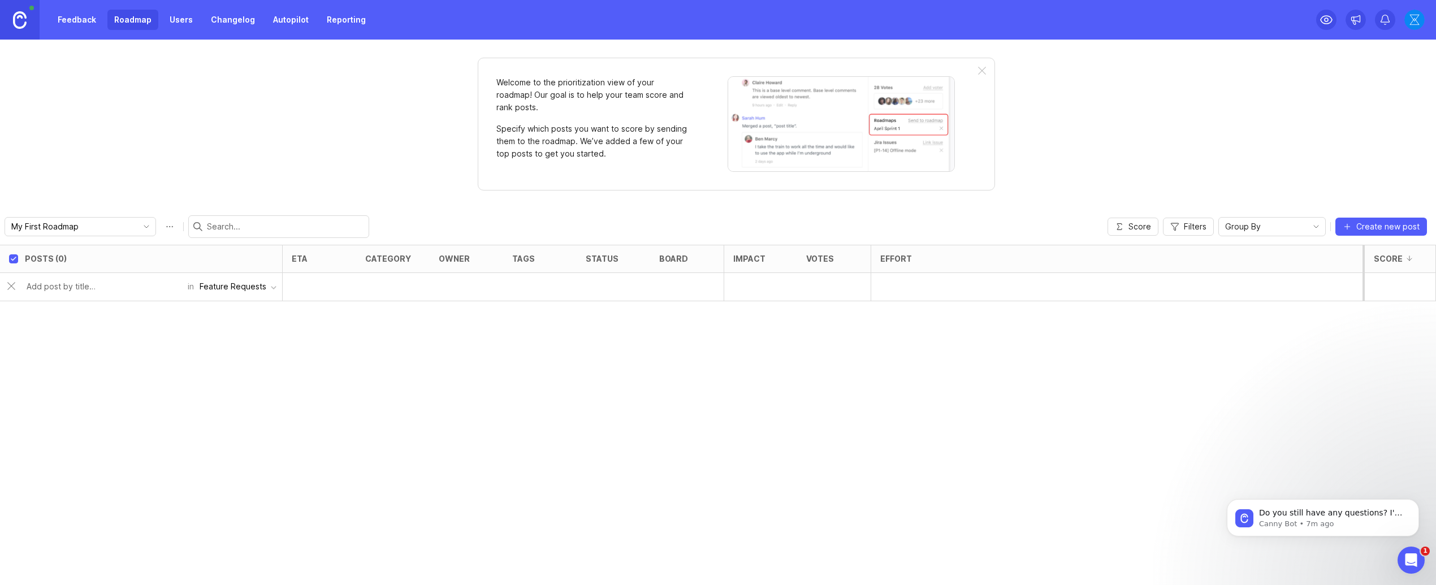
click at [238, 369] on div "Posts (0) eta category owner tags status board Impact Votes Effort Score in Fea…" at bounding box center [718, 415] width 1436 height 340
click at [802, 266] on div "Votes" at bounding box center [834, 258] width 74 height 27
click at [835, 262] on div at bounding box center [841, 258] width 14 height 9
click at [877, 301] on div "Posts (0) eta category owner tags status board Impact Votes Effort Score Add ne…" at bounding box center [718, 415] width 1436 height 340
drag, startPoint x: 900, startPoint y: 277, endPoint x: 413, endPoint y: 54, distance: 535.6
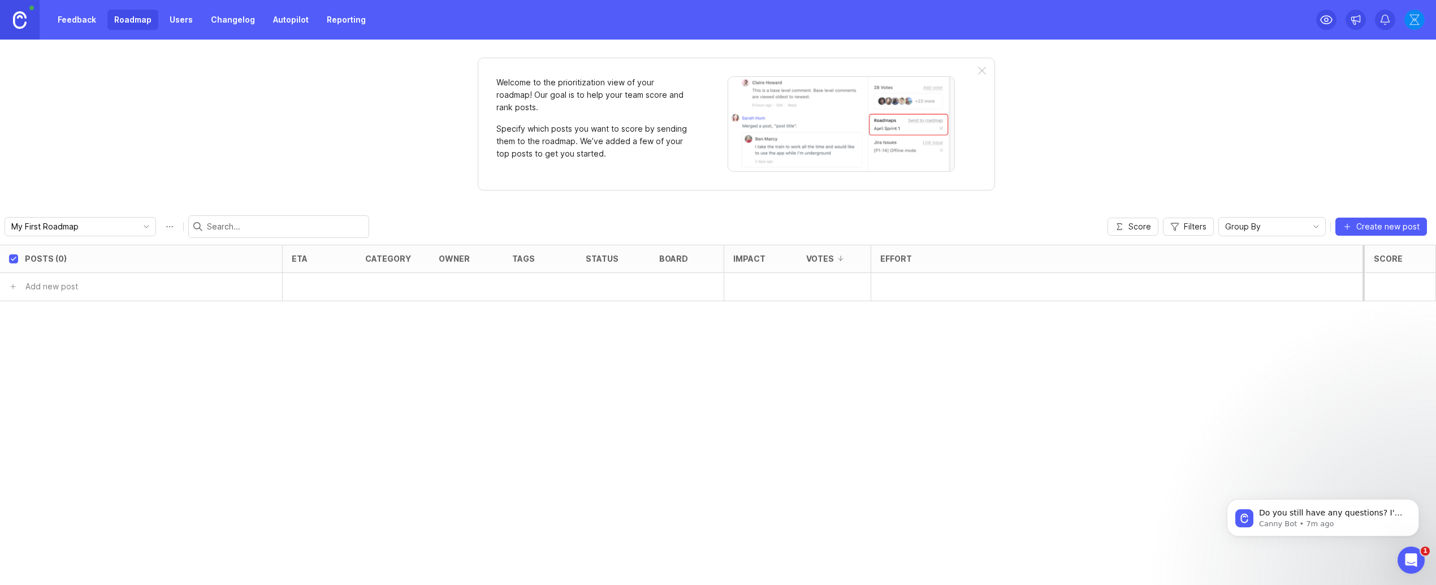
click at [900, 276] on div at bounding box center [1117, 287] width 492 height 28
click at [321, 22] on link "Reporting" at bounding box center [346, 20] width 53 height 20
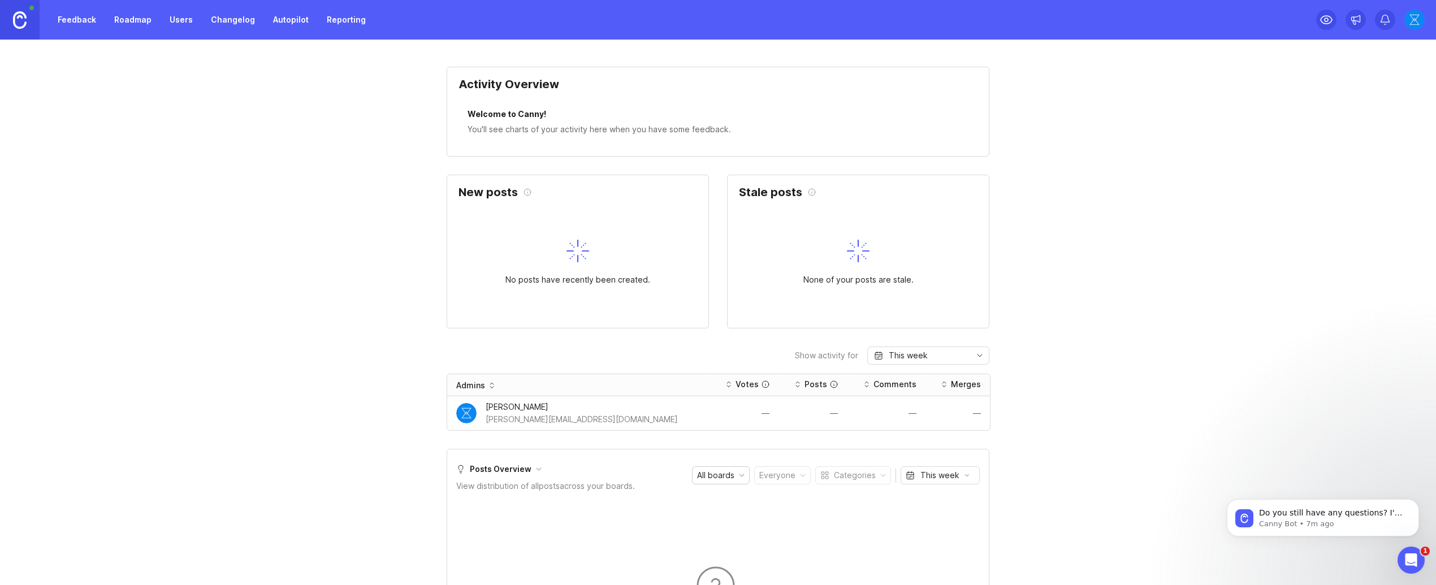
drag, startPoint x: 267, startPoint y: 20, endPoint x: 258, endPoint y: 36, distance: 18.5
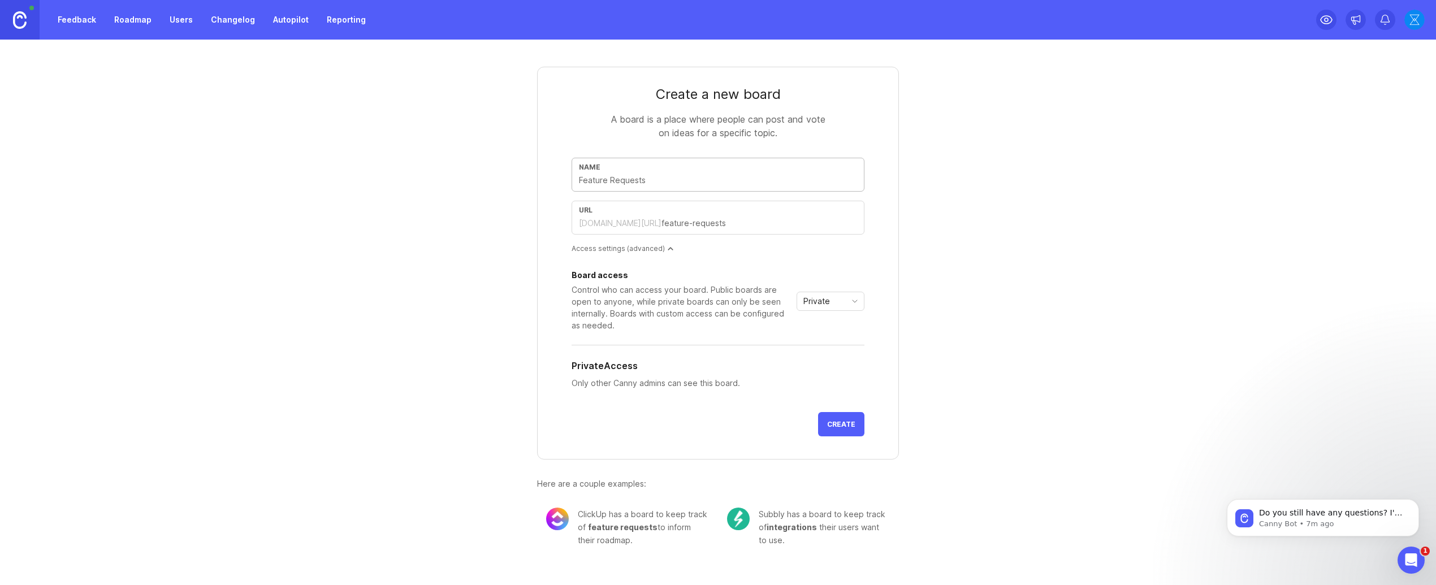
click at [31, 33] on link at bounding box center [20, 20] width 40 height 40
click at [31, 34] on link at bounding box center [20, 20] width 40 height 40
